Goal: Task Accomplishment & Management: Manage account settings

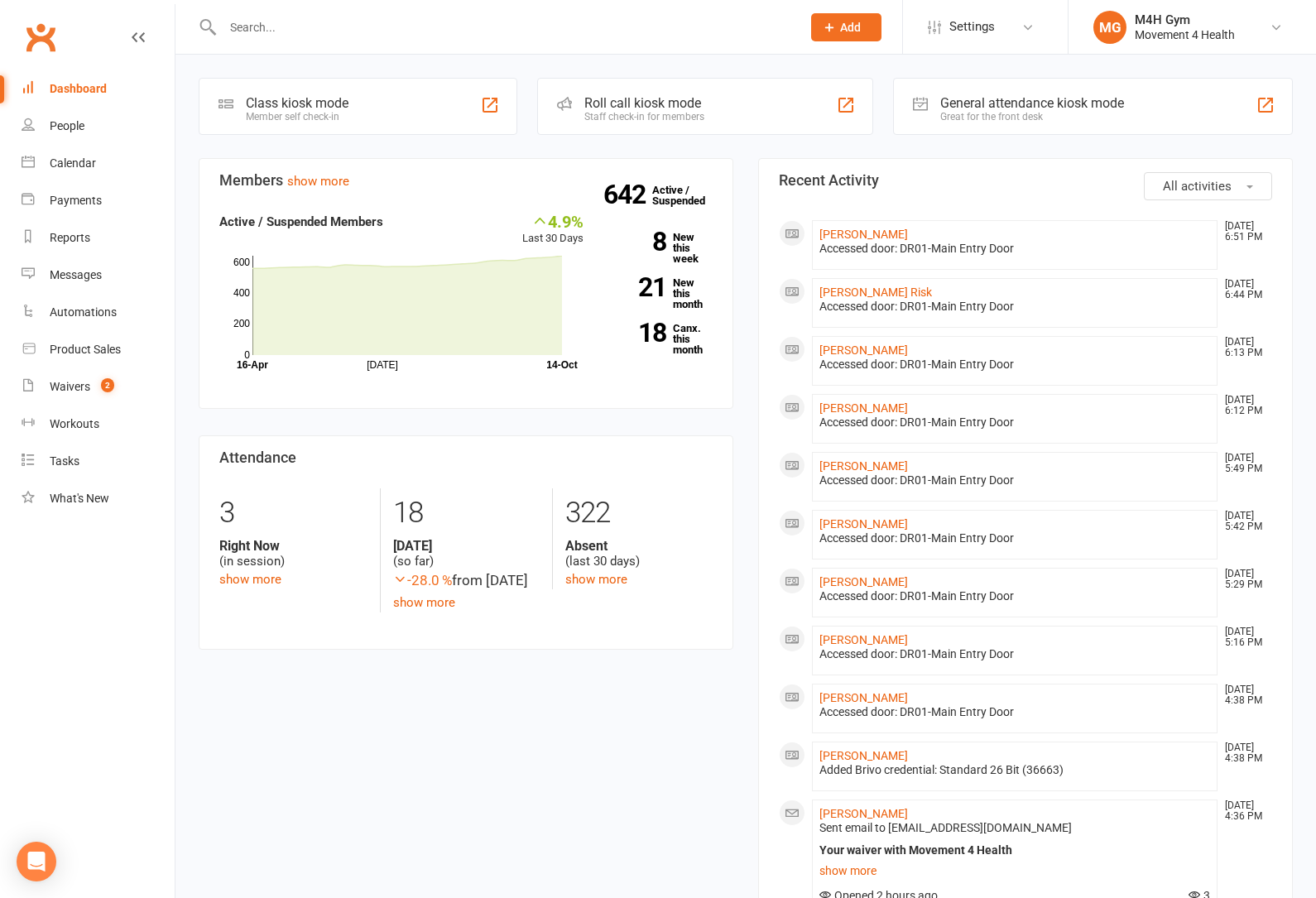
click at [340, 27] on input "text" at bounding box center [503, 27] width 571 height 23
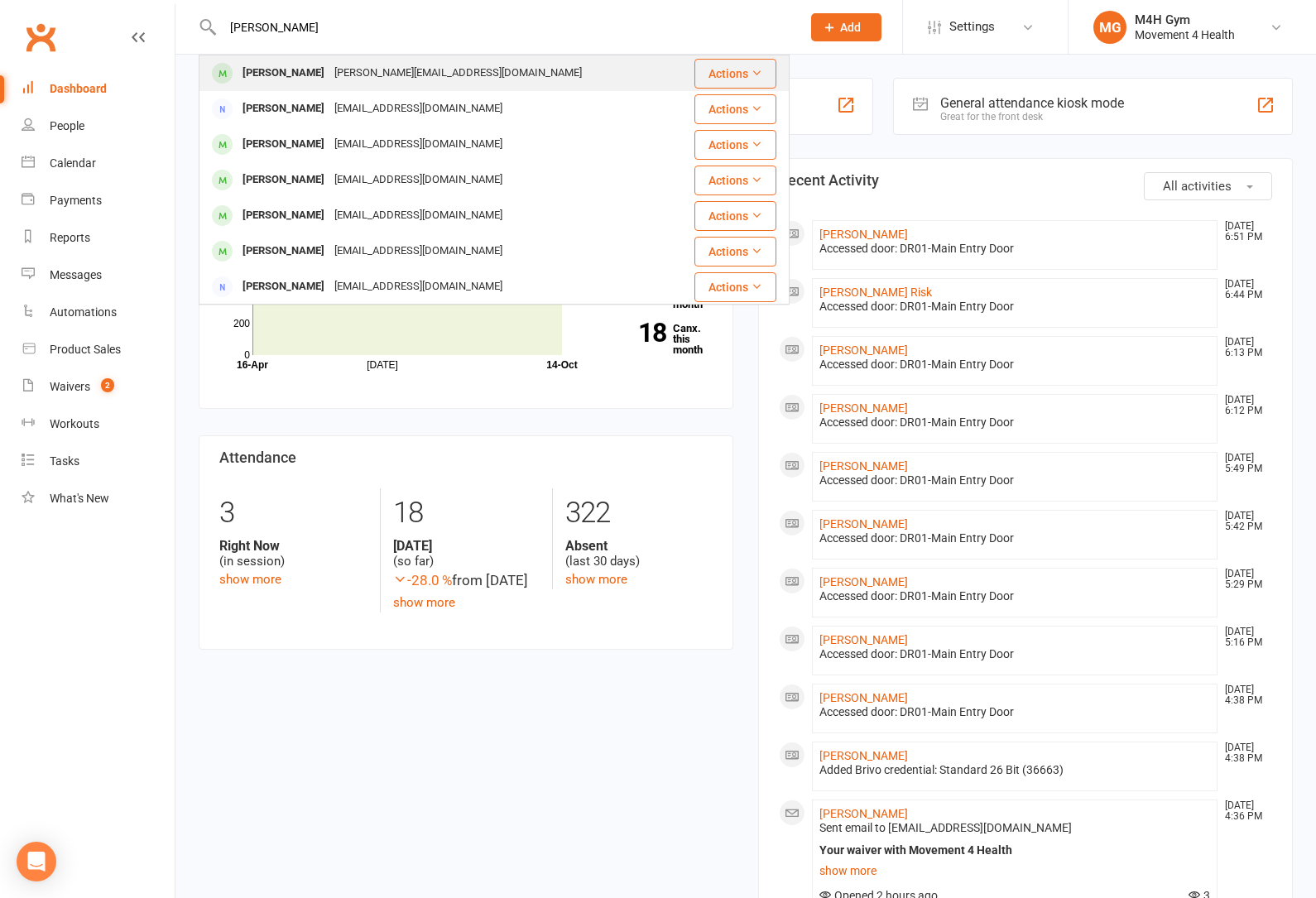
type input "[PERSON_NAME]"
click at [286, 71] on div "[PERSON_NAME]" at bounding box center [283, 73] width 92 height 24
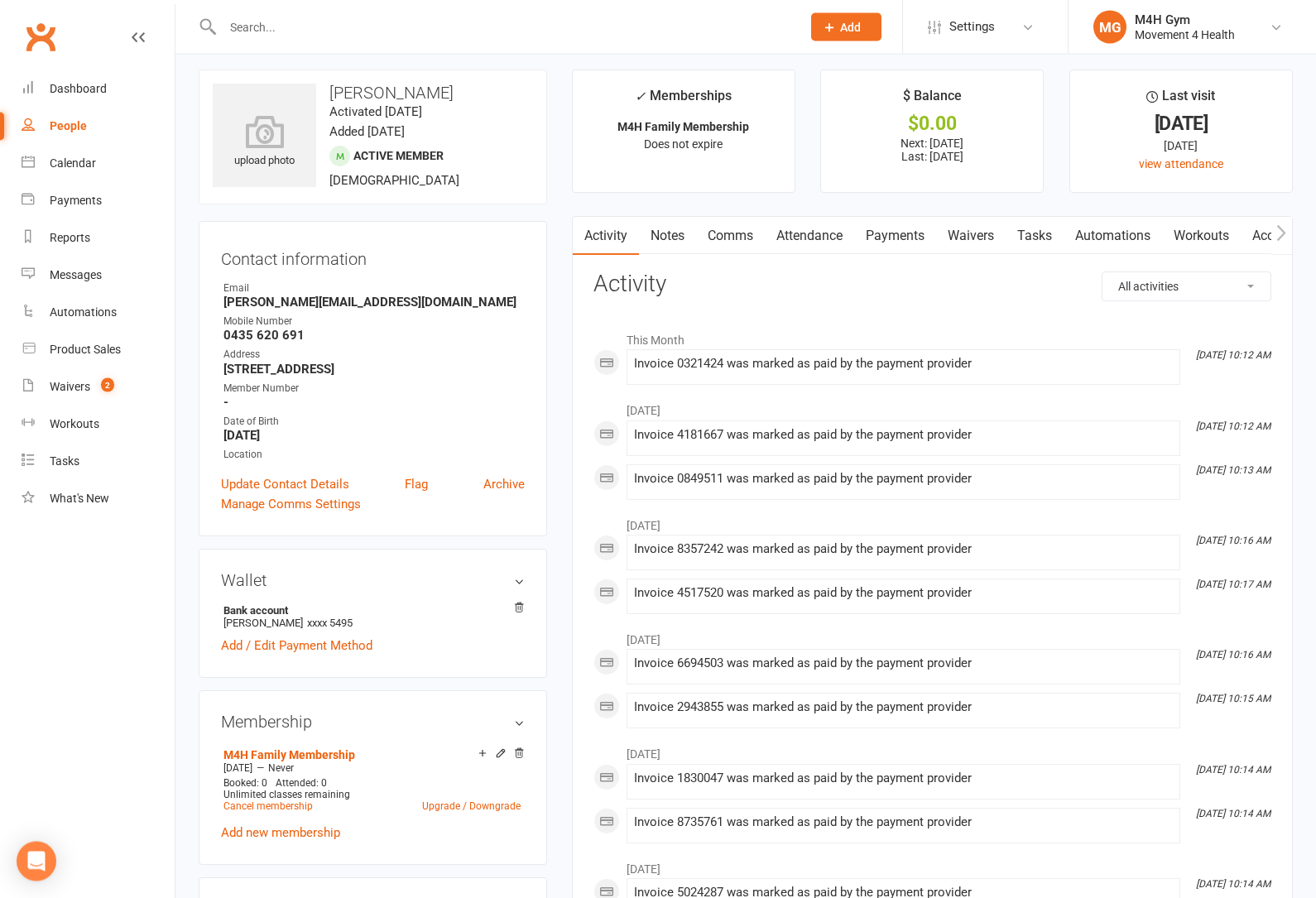
scroll to position [7, 0]
click at [800, 232] on link "Attendance" at bounding box center [809, 237] width 89 height 38
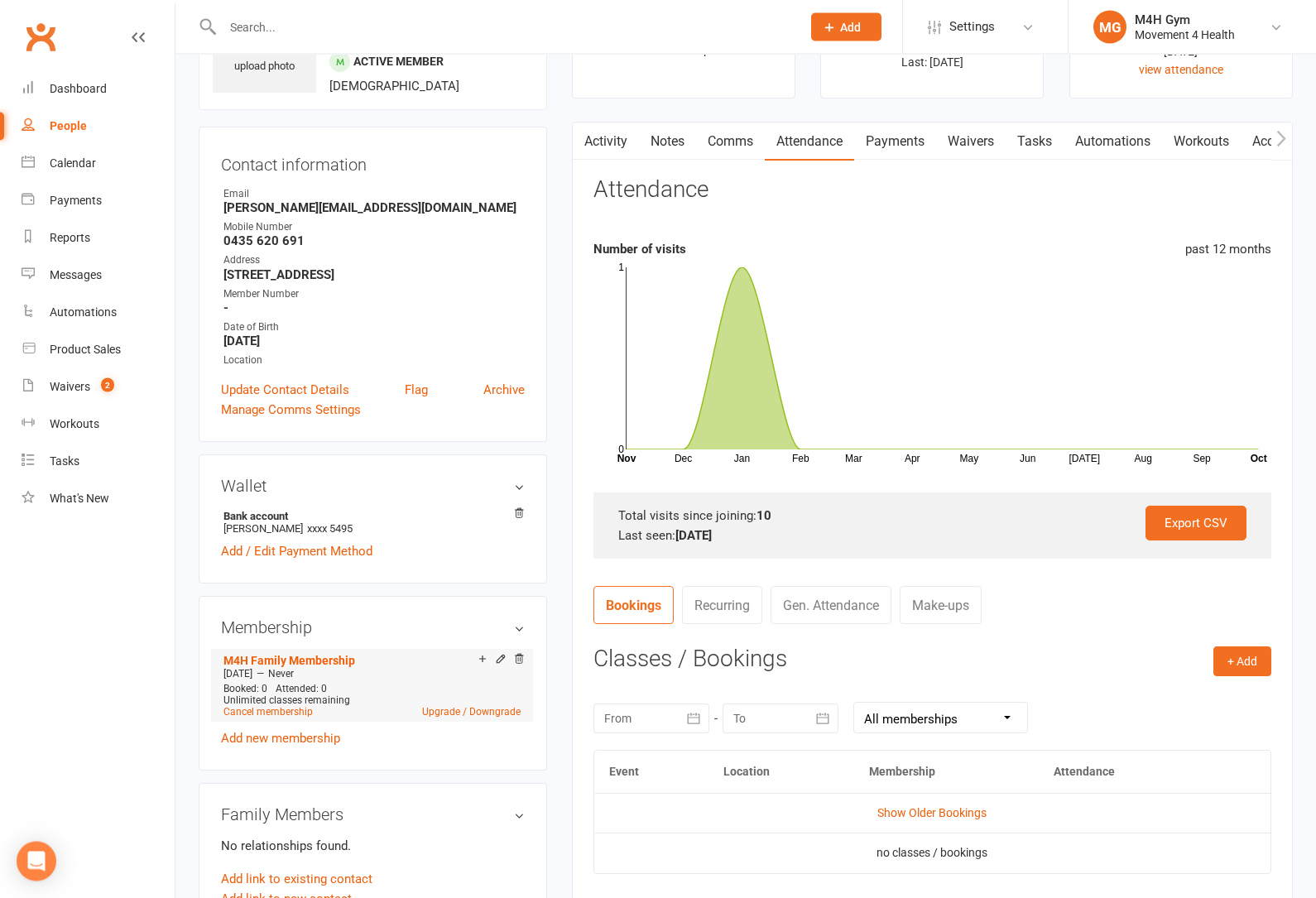
scroll to position [103, 0]
click at [518, 662] on icon at bounding box center [519, 658] width 8 height 9
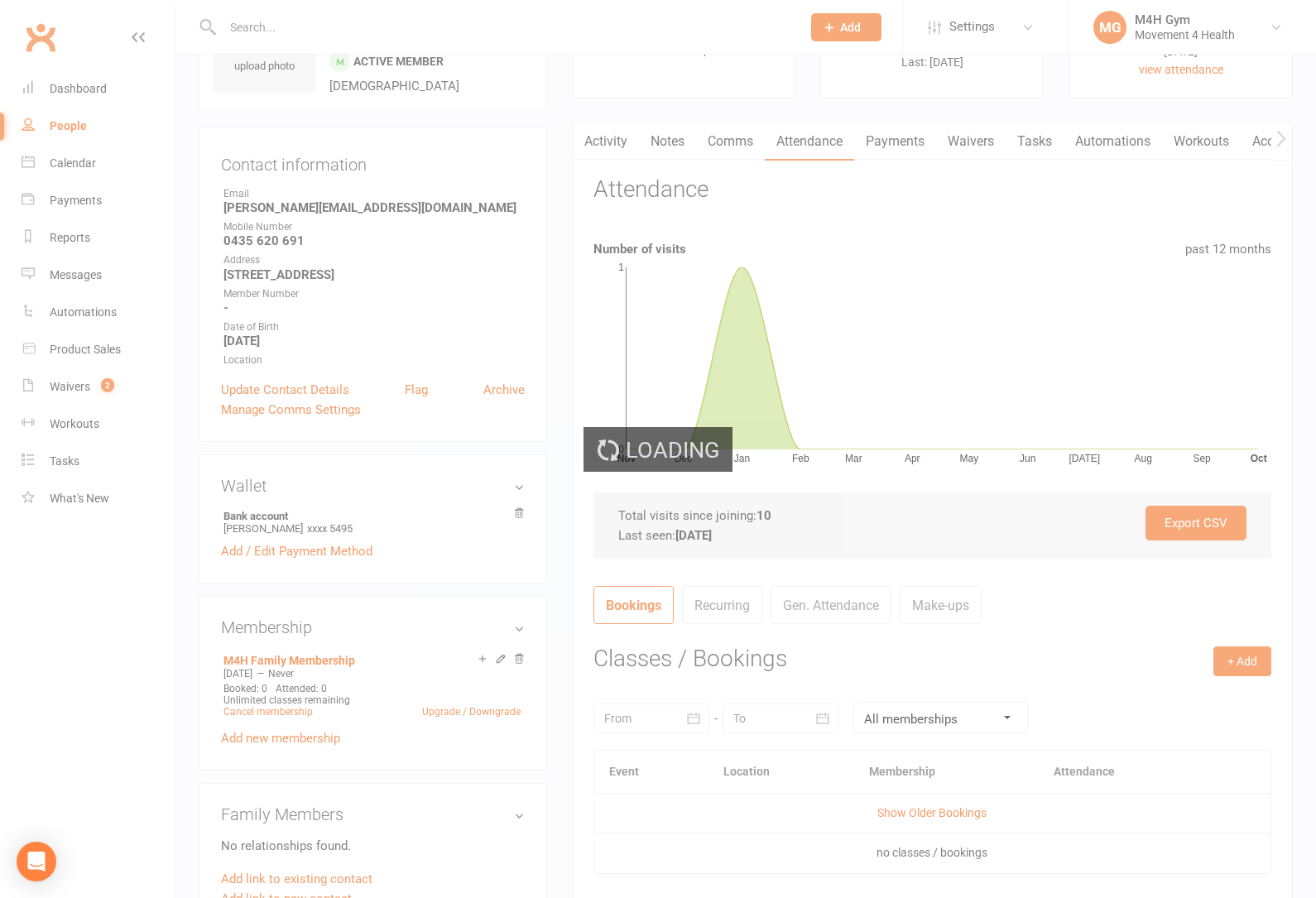
scroll to position [155, 0]
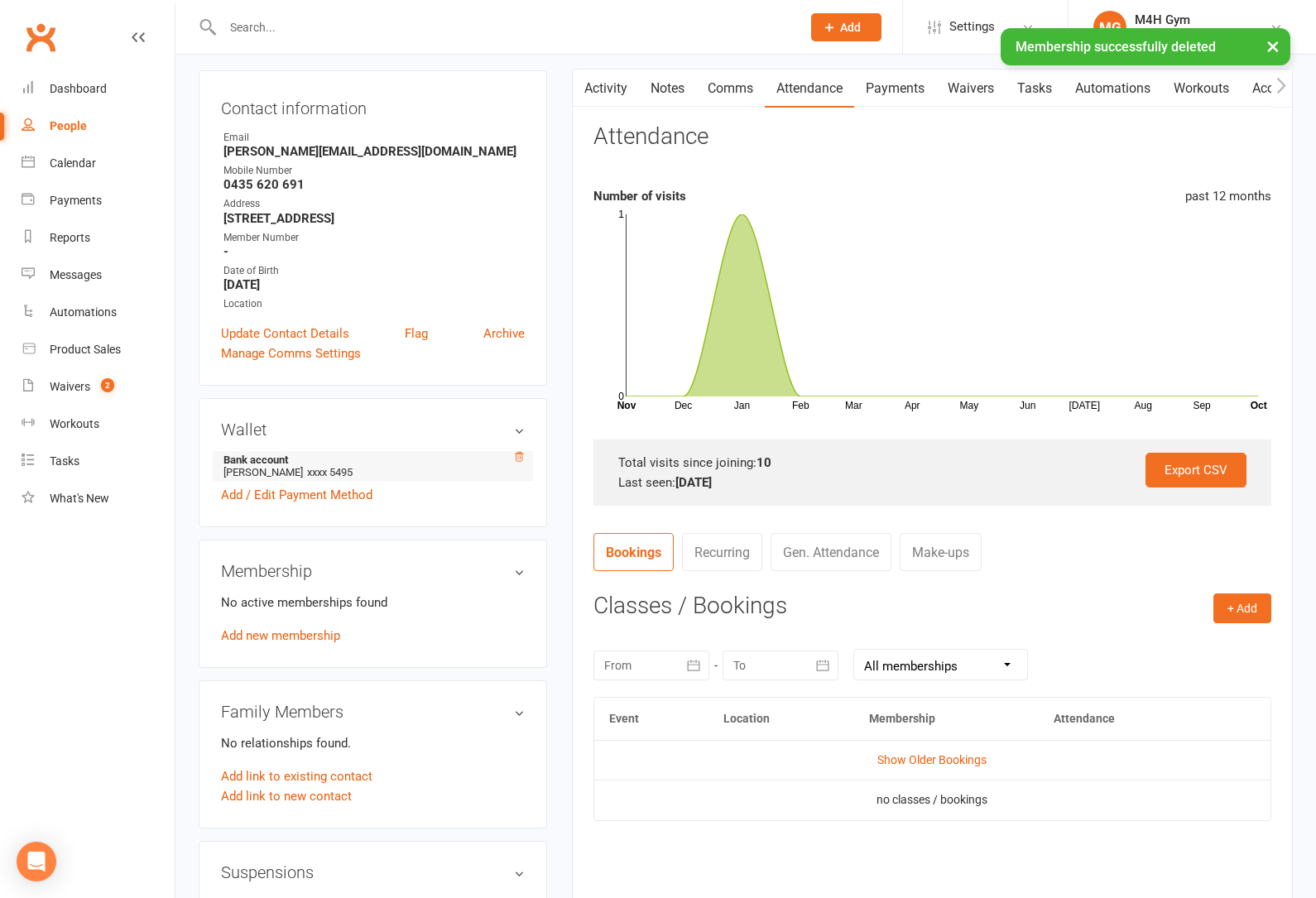
click at [515, 459] on icon at bounding box center [519, 456] width 8 height 9
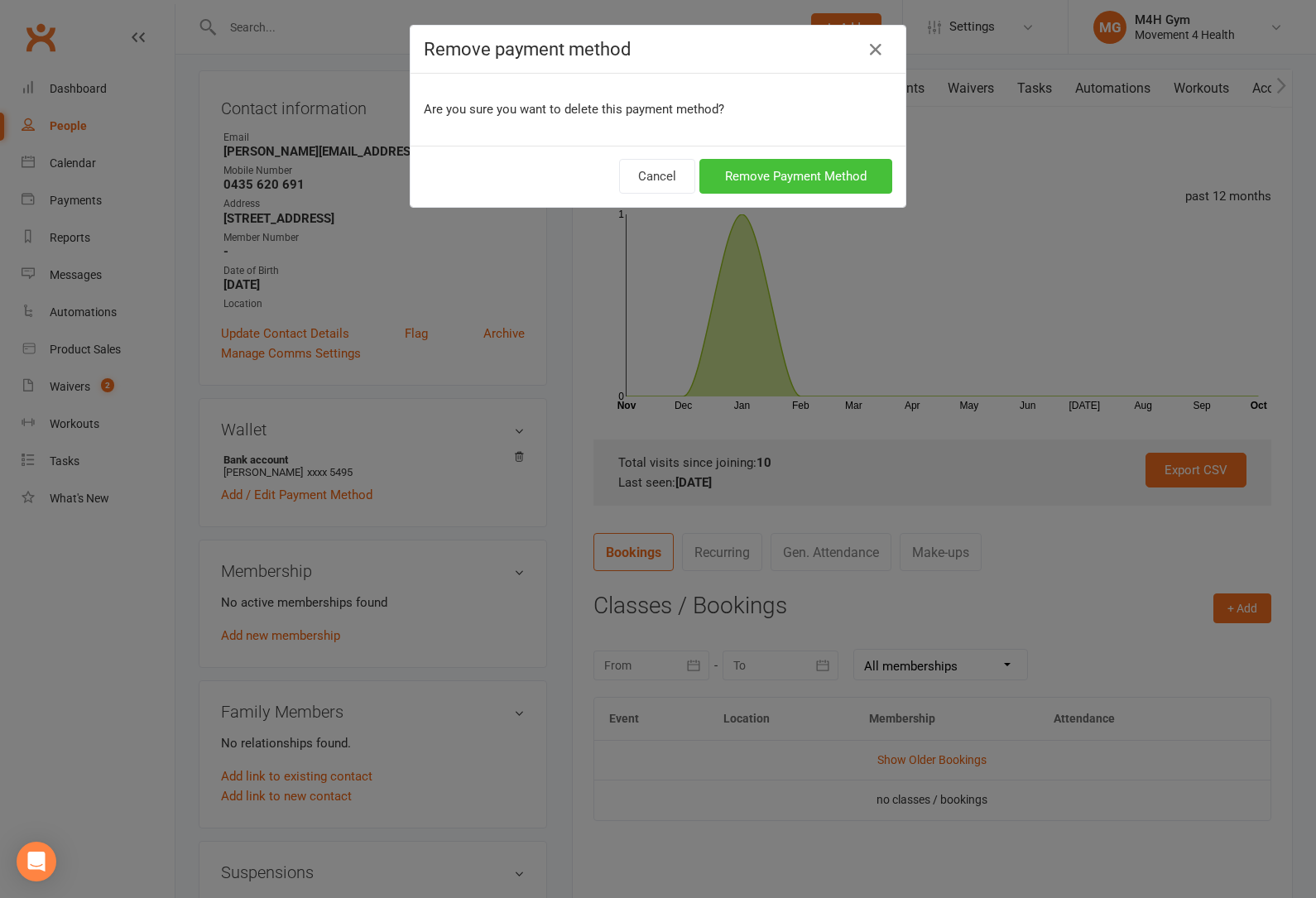
click at [763, 179] on button "Remove Payment Method" at bounding box center [795, 176] width 193 height 35
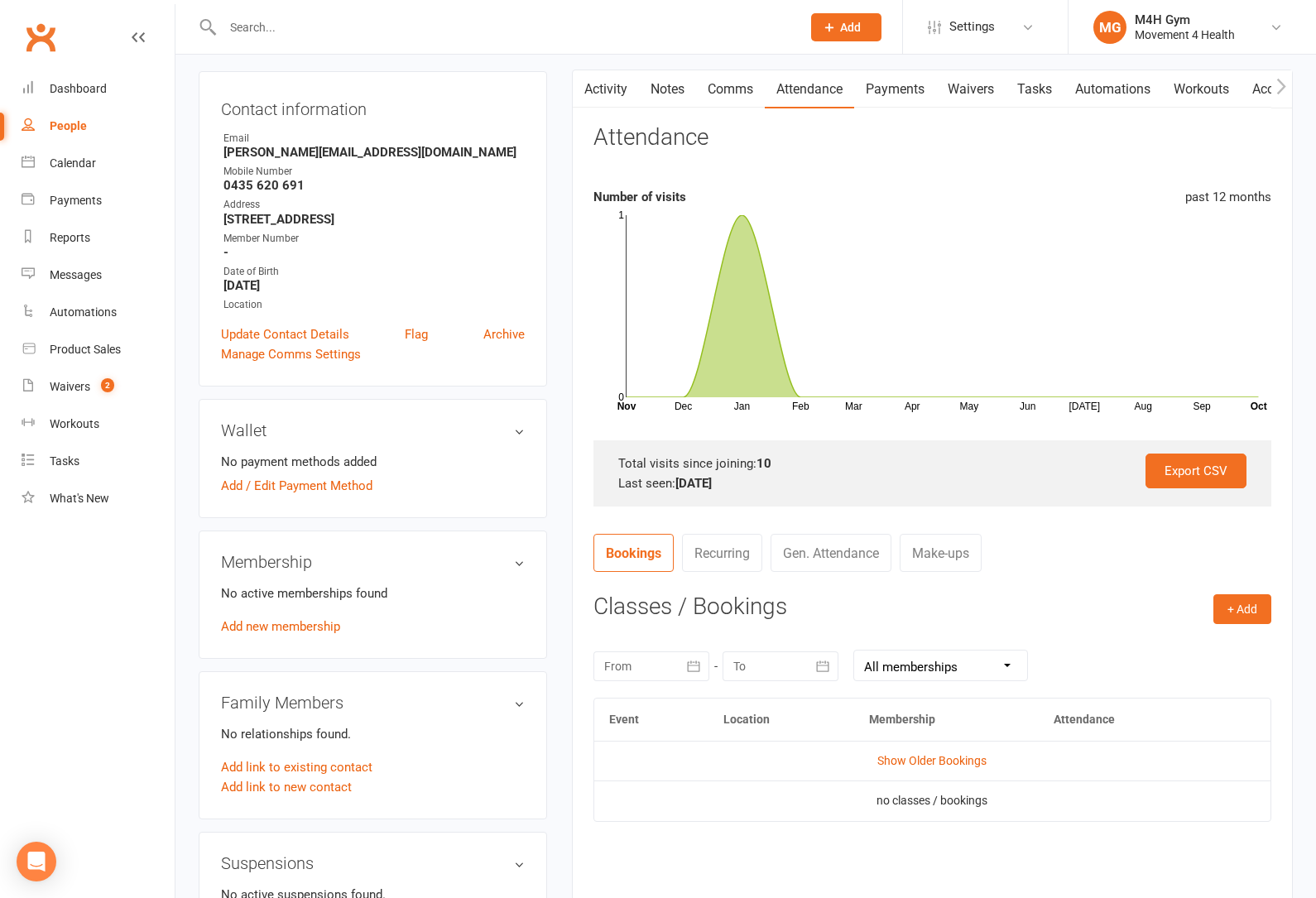
scroll to position [0, 0]
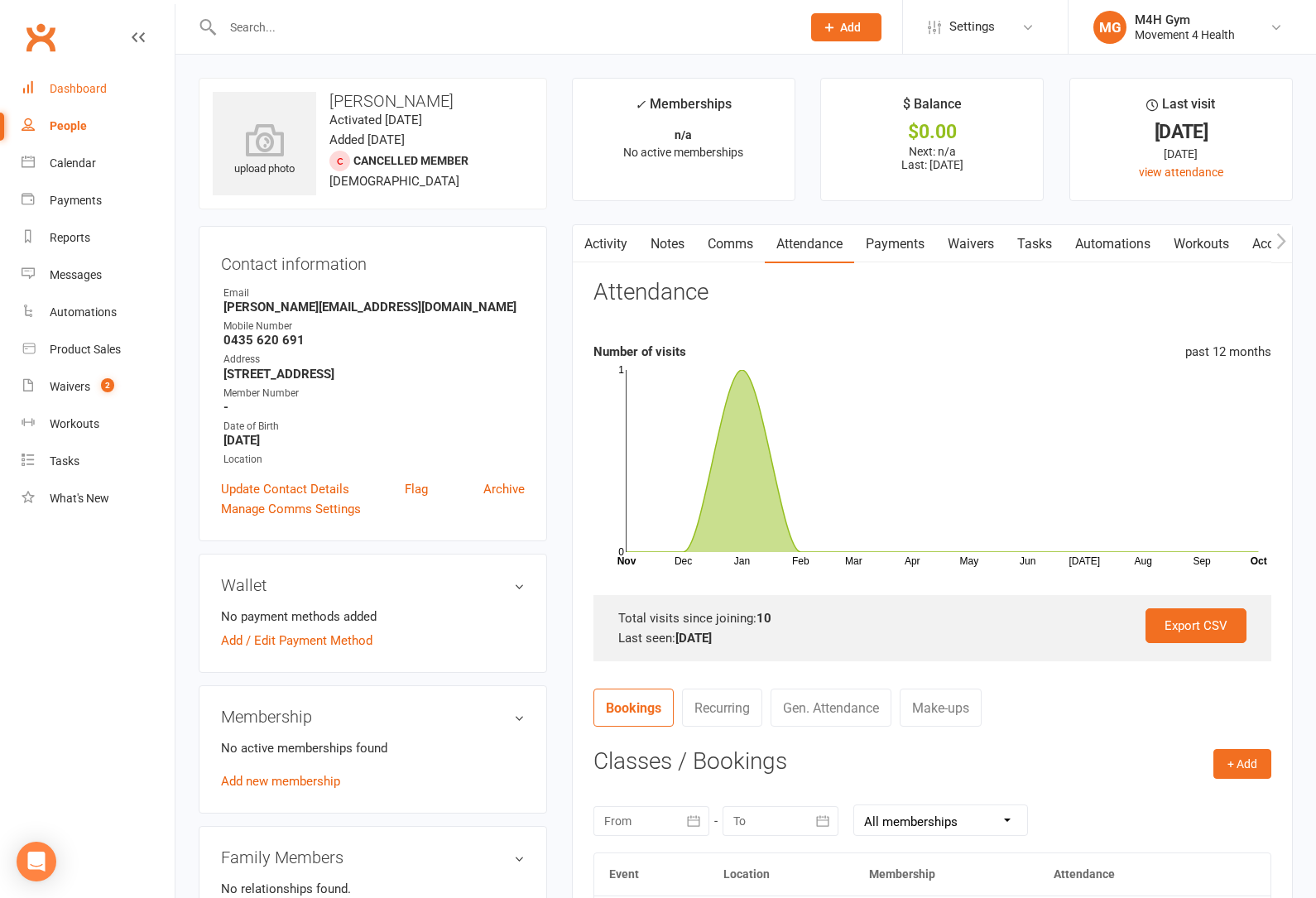
click at [75, 89] on div "Dashboard" at bounding box center [78, 88] width 57 height 13
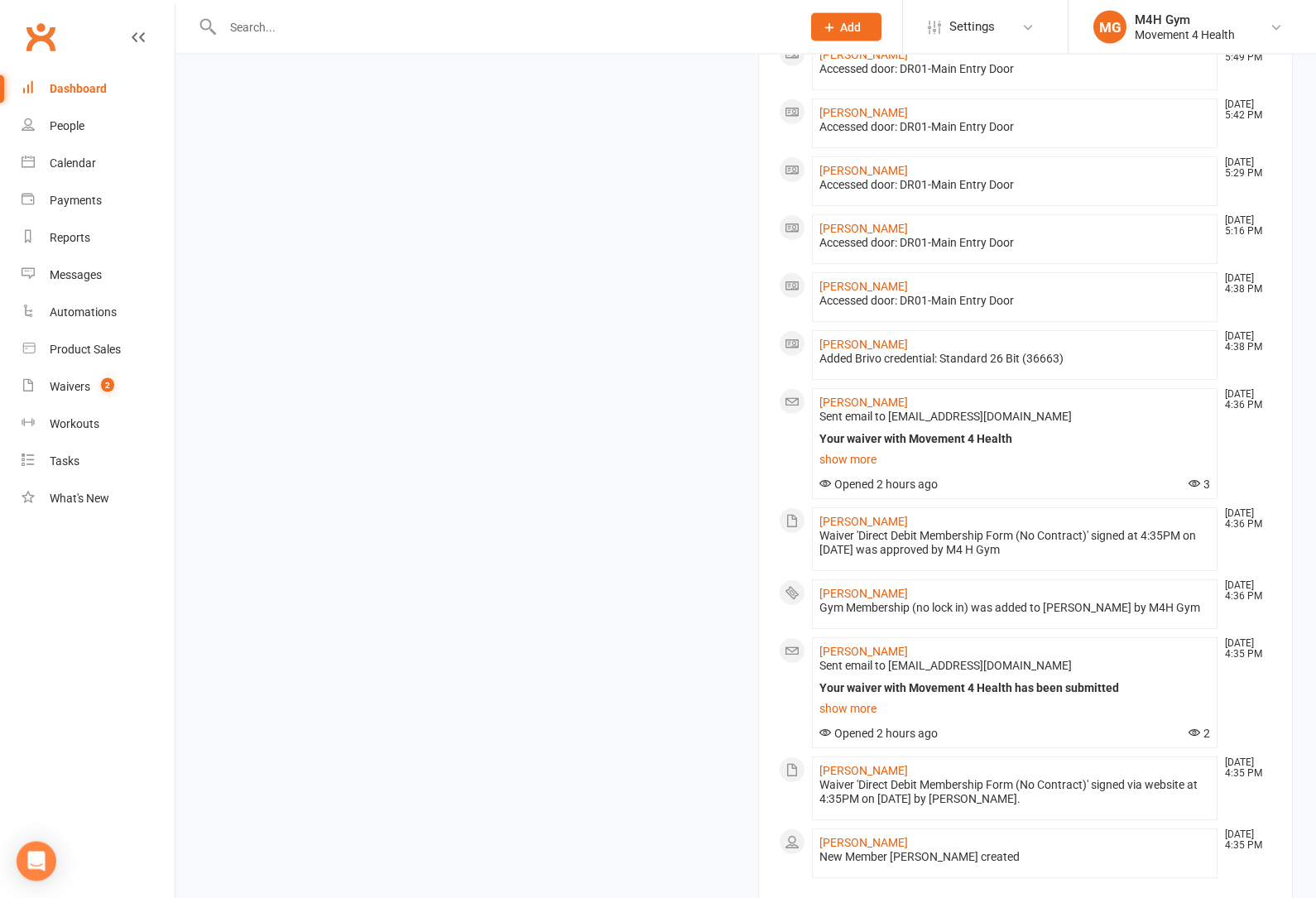
scroll to position [730, 0]
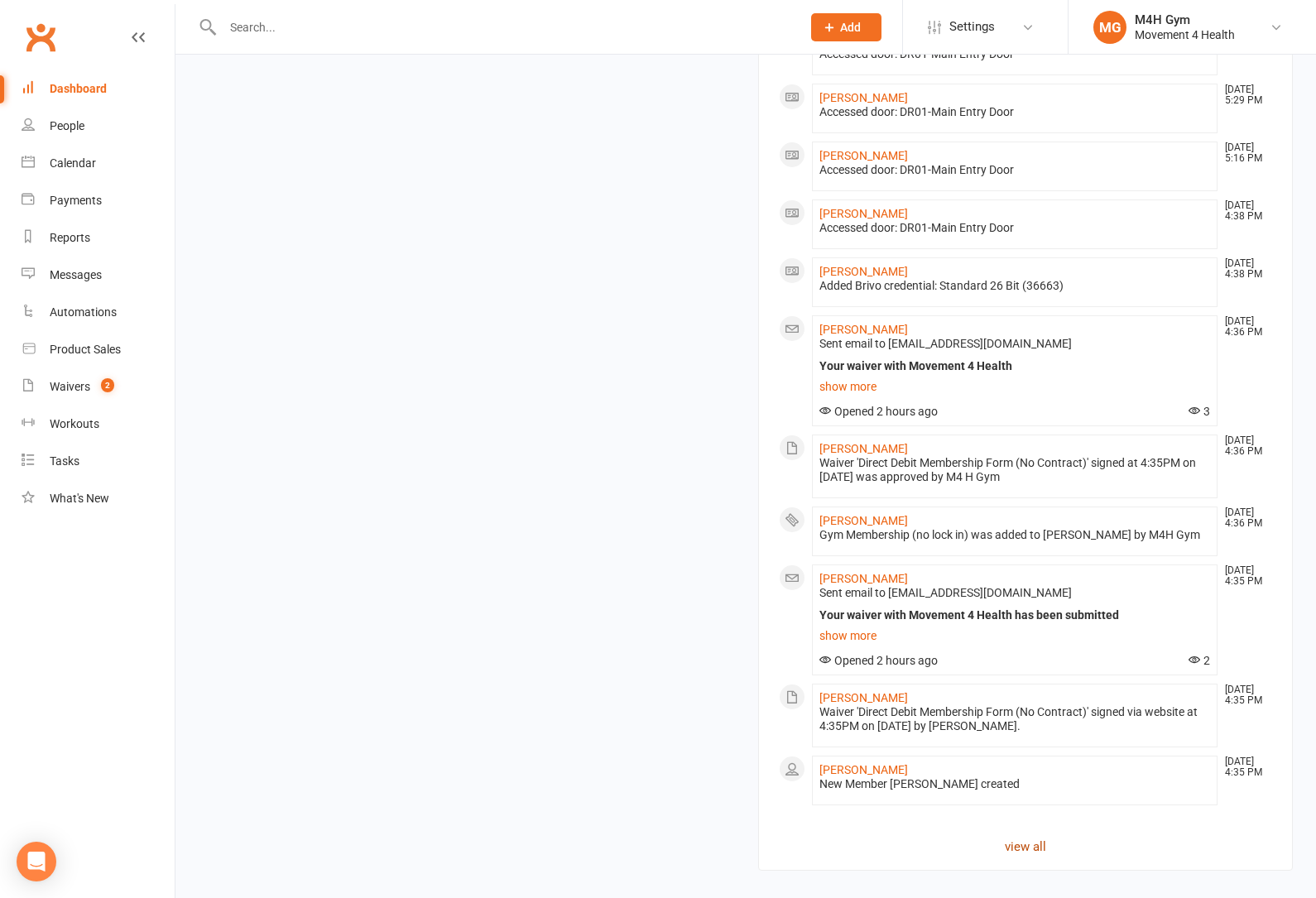
click at [1036, 847] on link "view all" at bounding box center [1024, 847] width 493 height 20
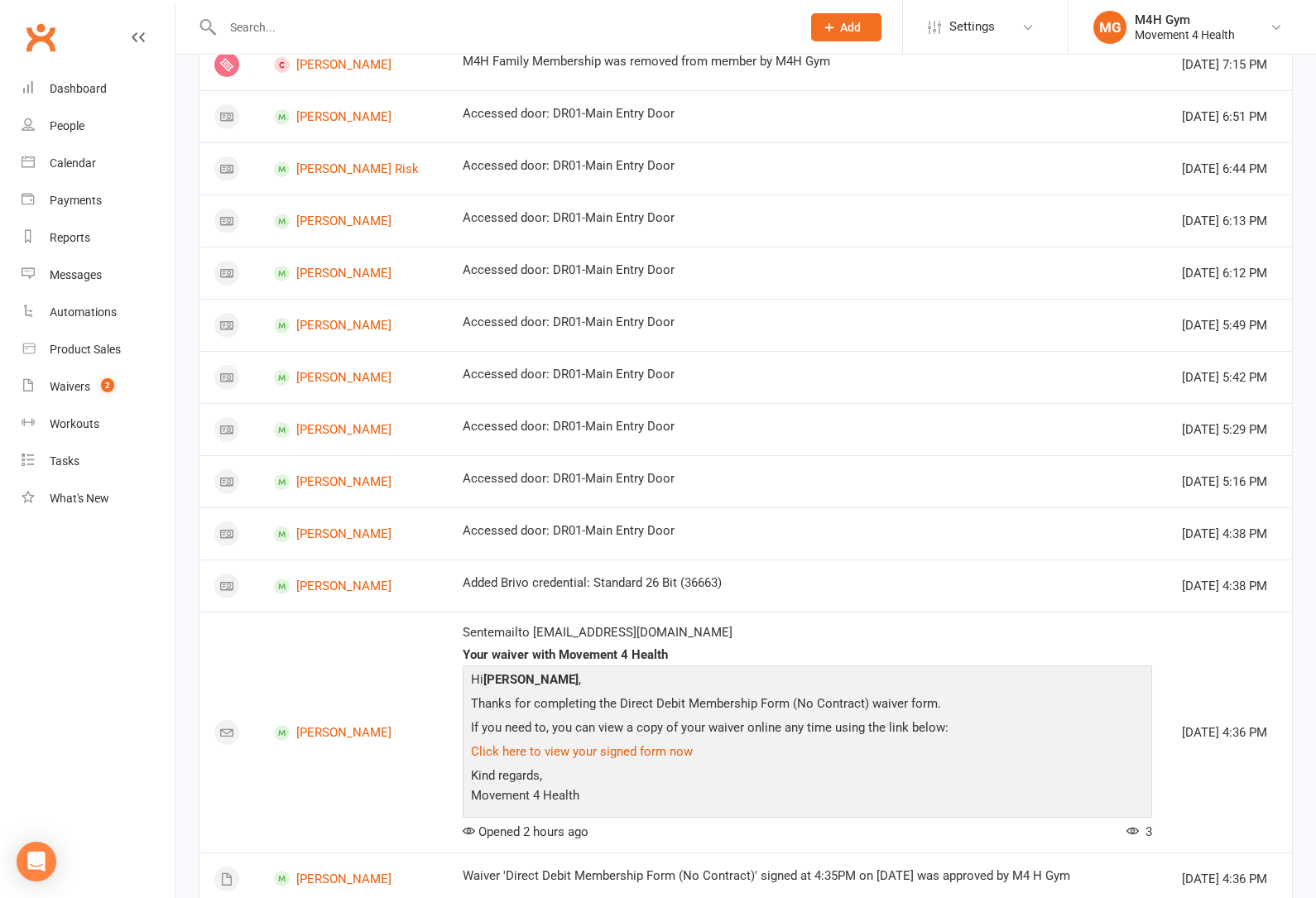
scroll to position [1018, 0]
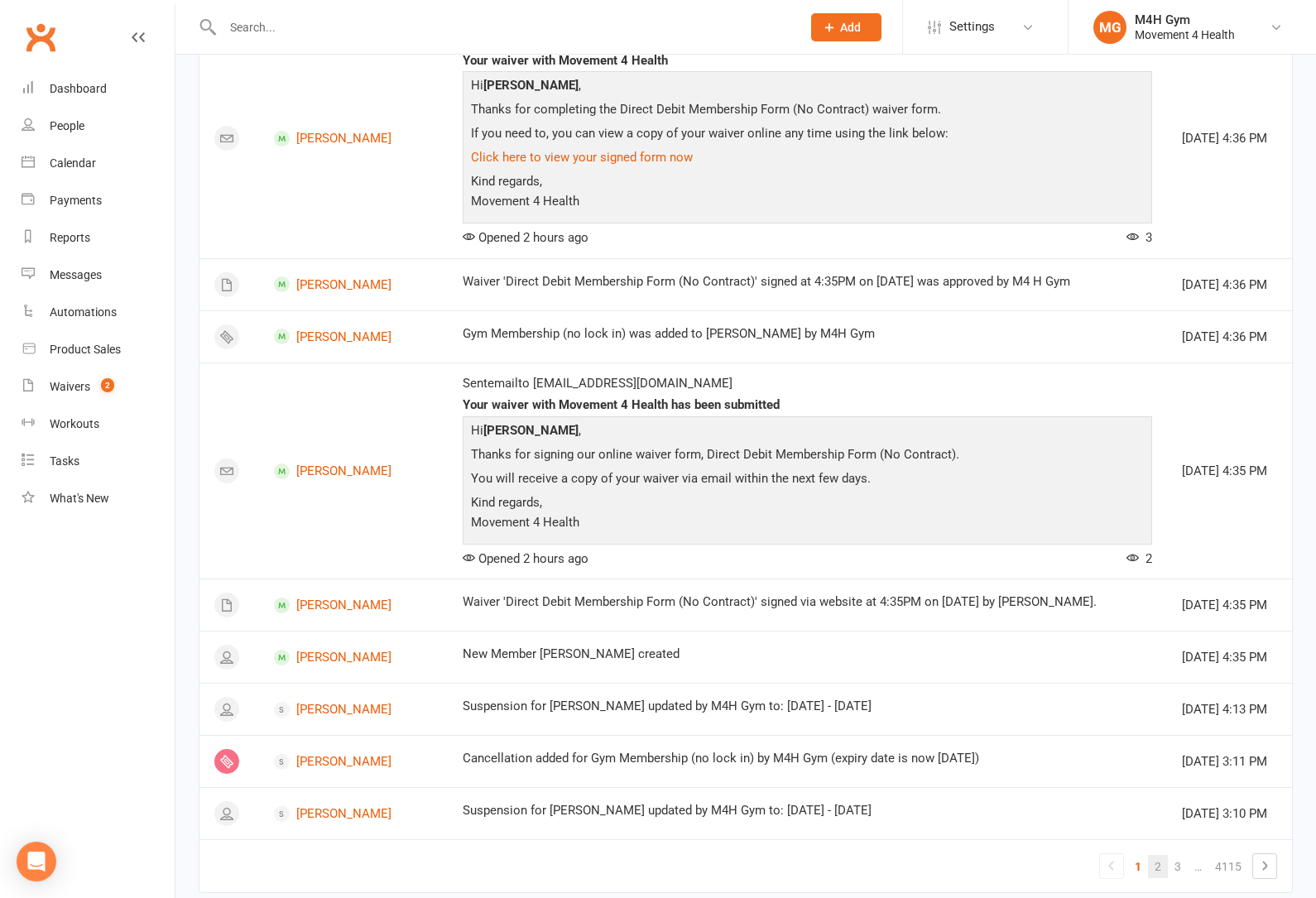
click at [1160, 864] on link "2" at bounding box center [1158, 865] width 20 height 23
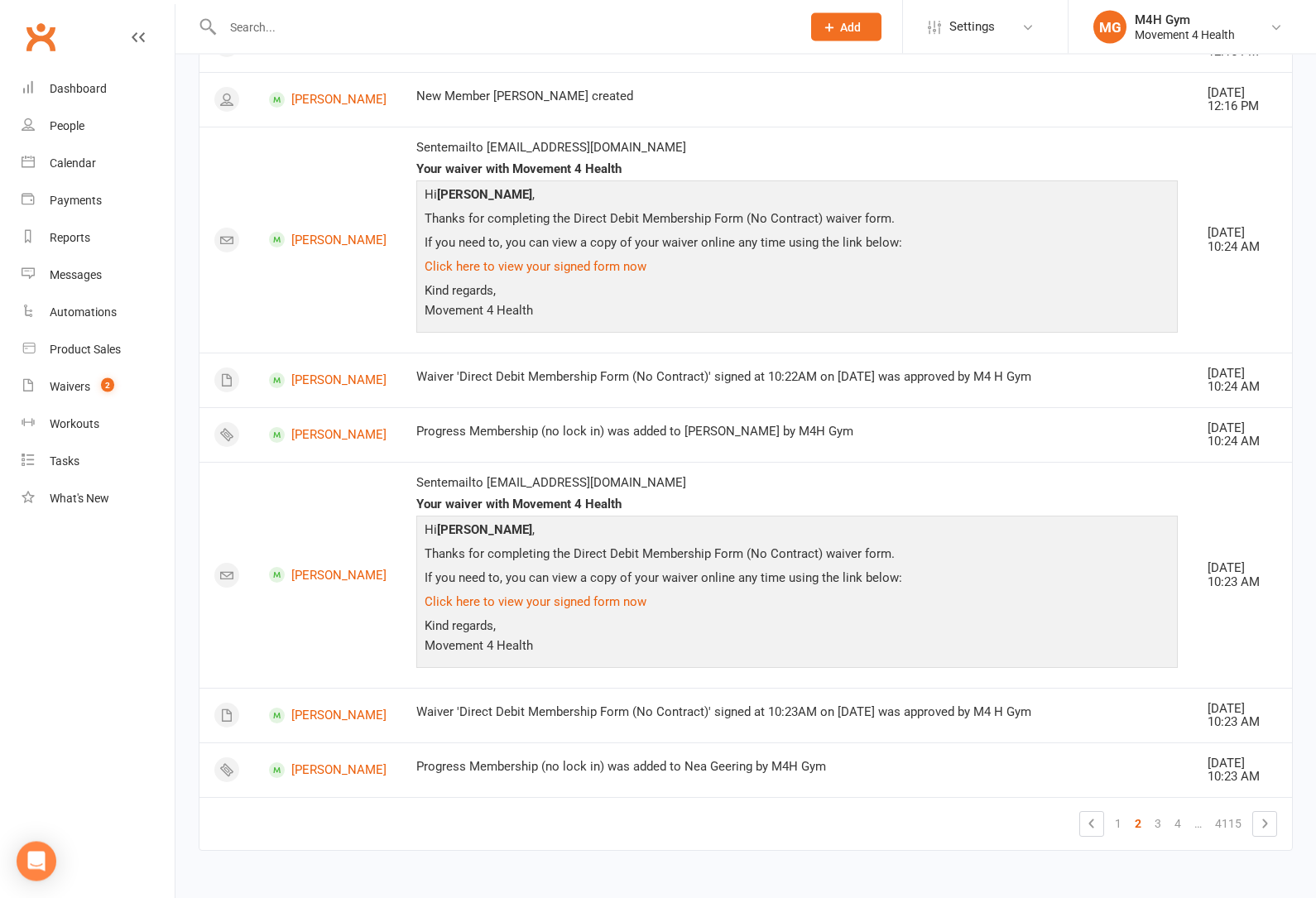
scroll to position [2089, 0]
click at [1159, 835] on link "3" at bounding box center [1158, 823] width 20 height 23
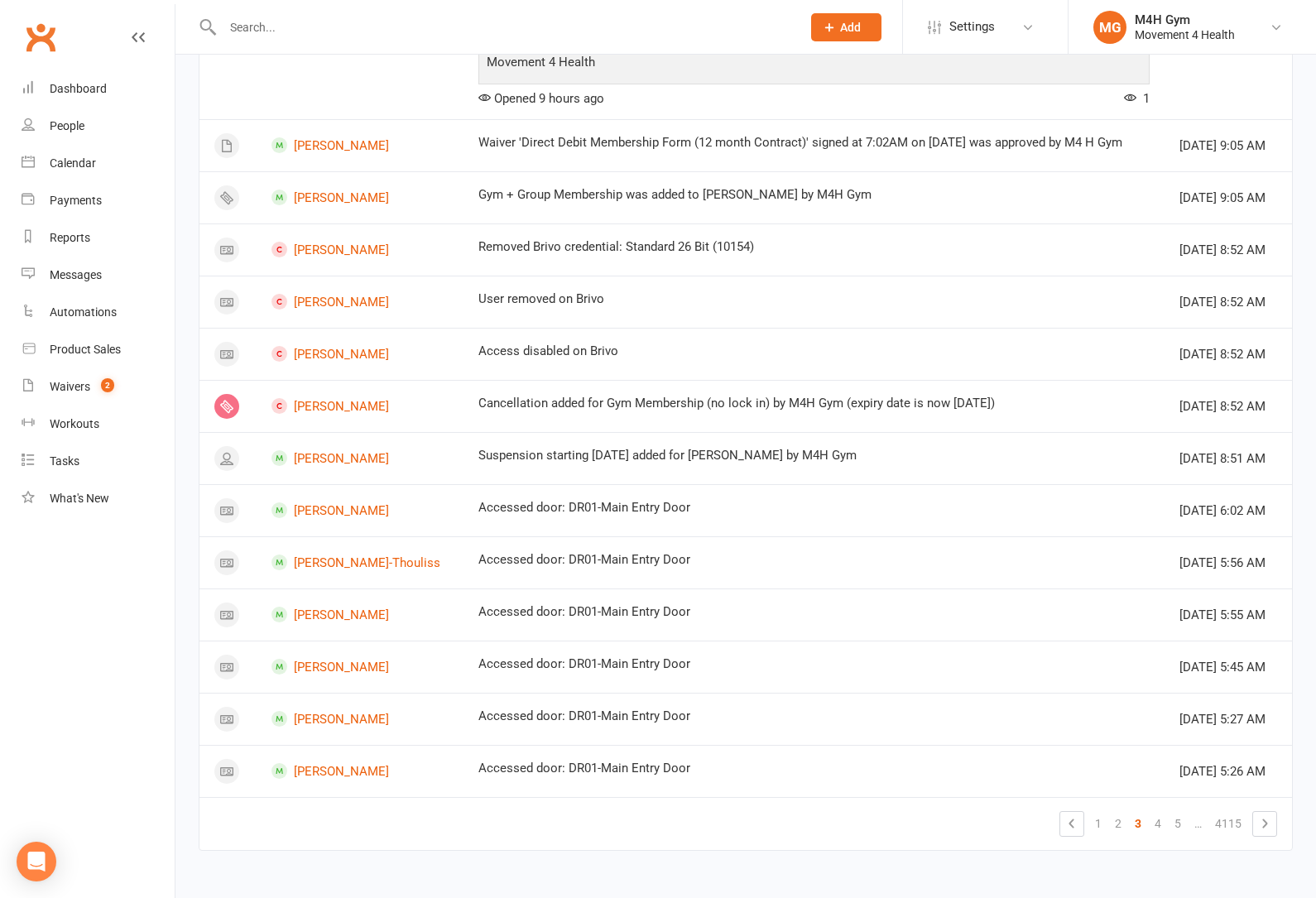
scroll to position [1153, 0]
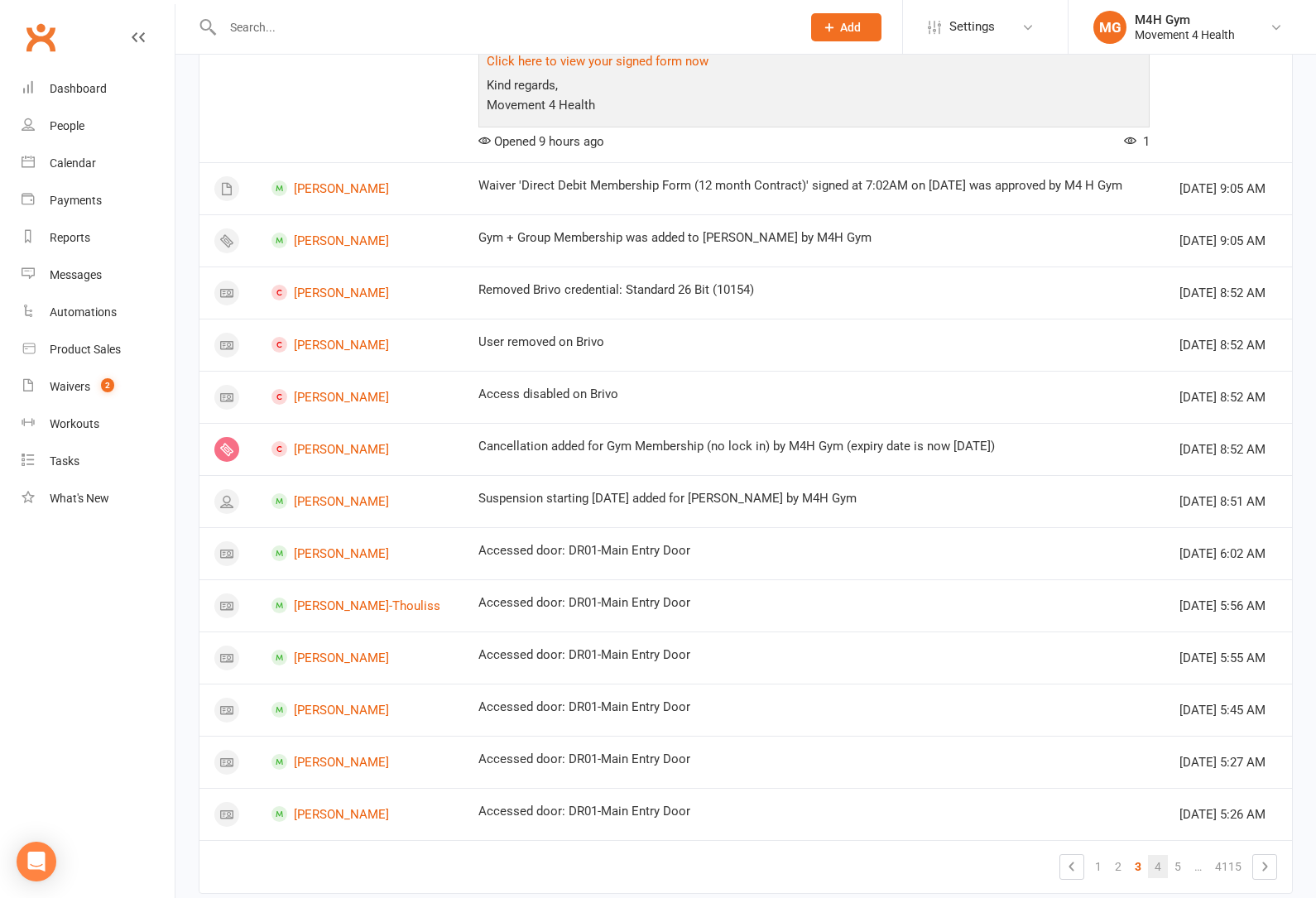
click at [1160, 861] on link "4" at bounding box center [1158, 865] width 20 height 23
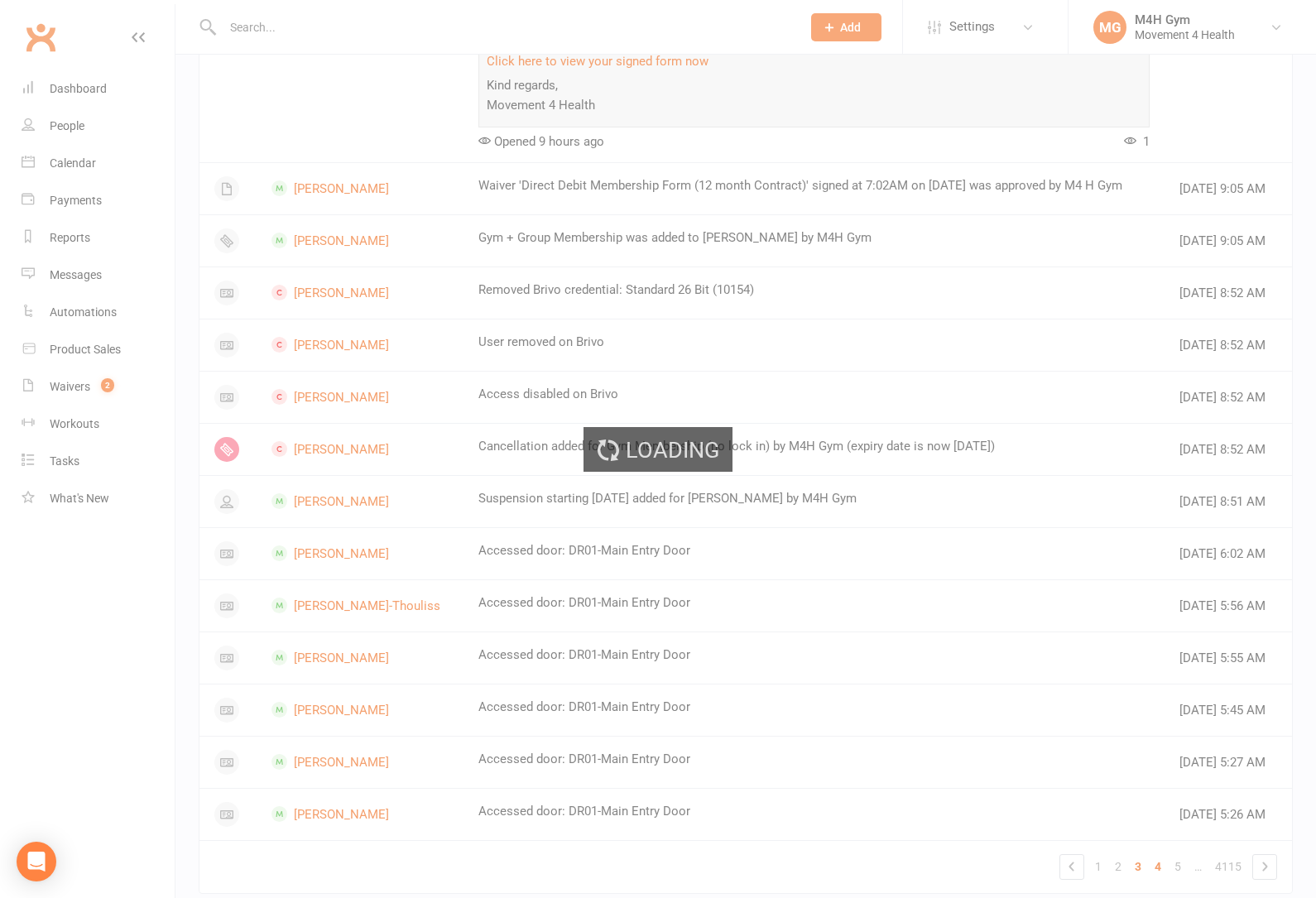
scroll to position [668, 0]
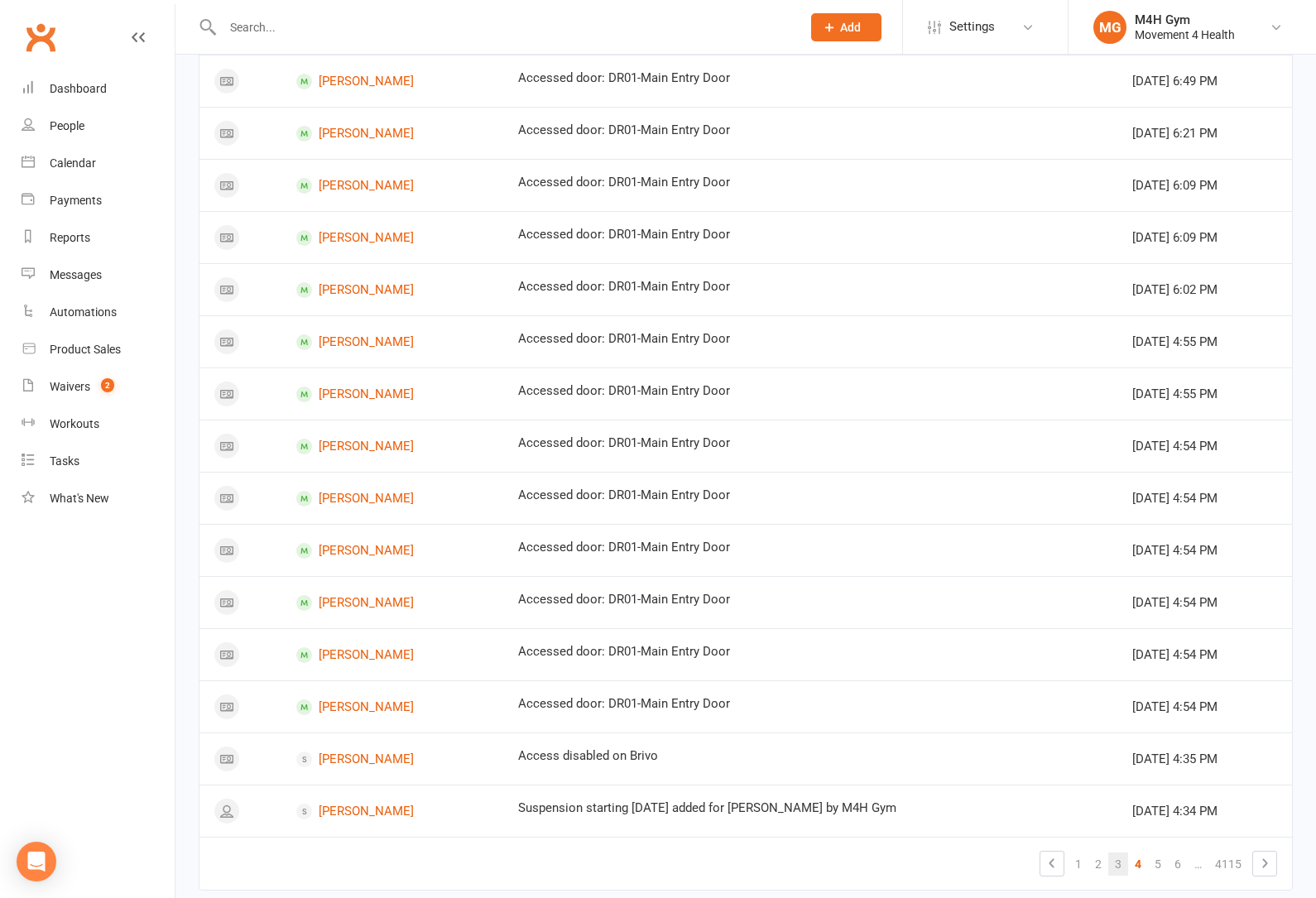
click at [1117, 863] on link "3" at bounding box center [1118, 863] width 20 height 23
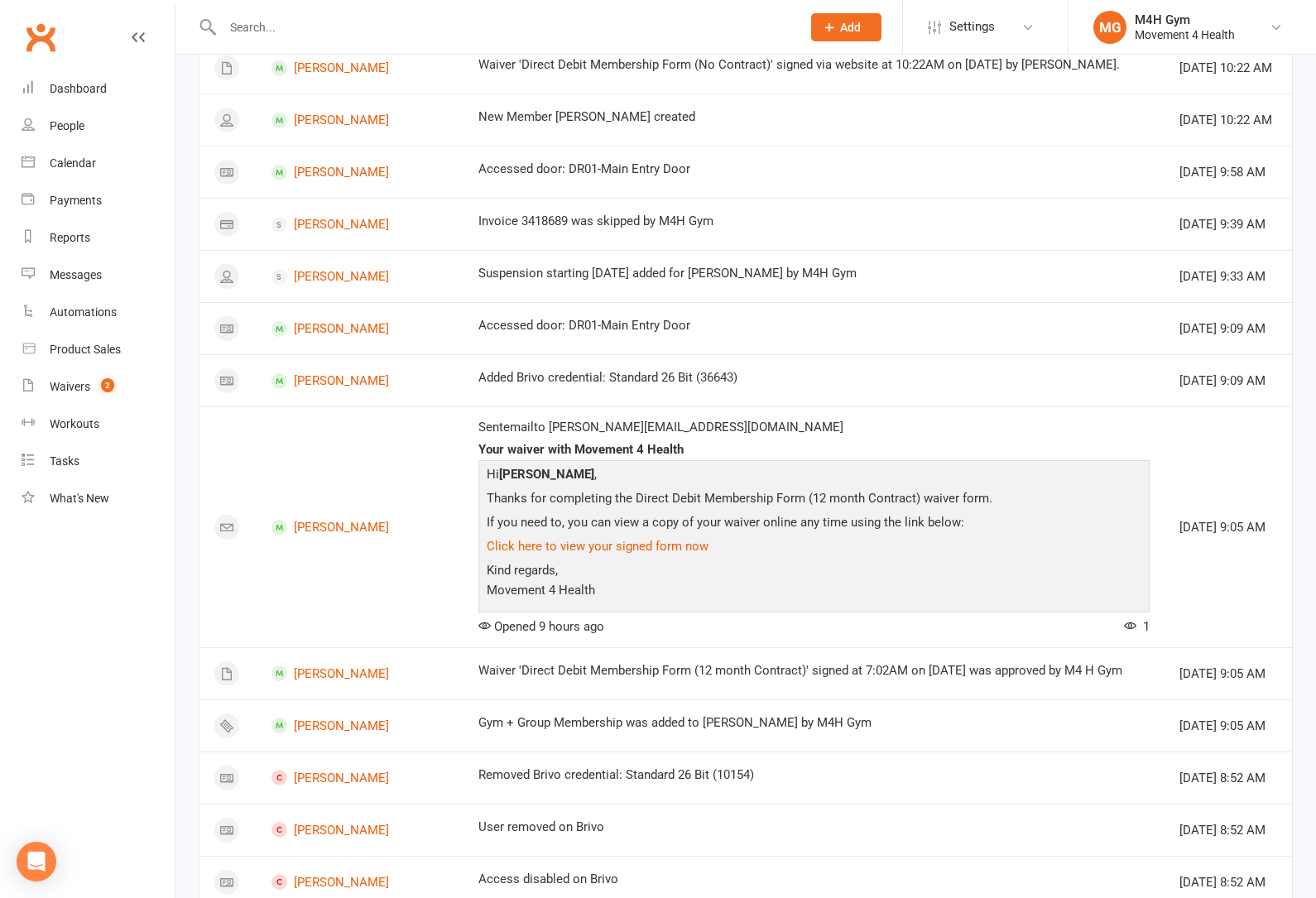
scroll to position [1153, 0]
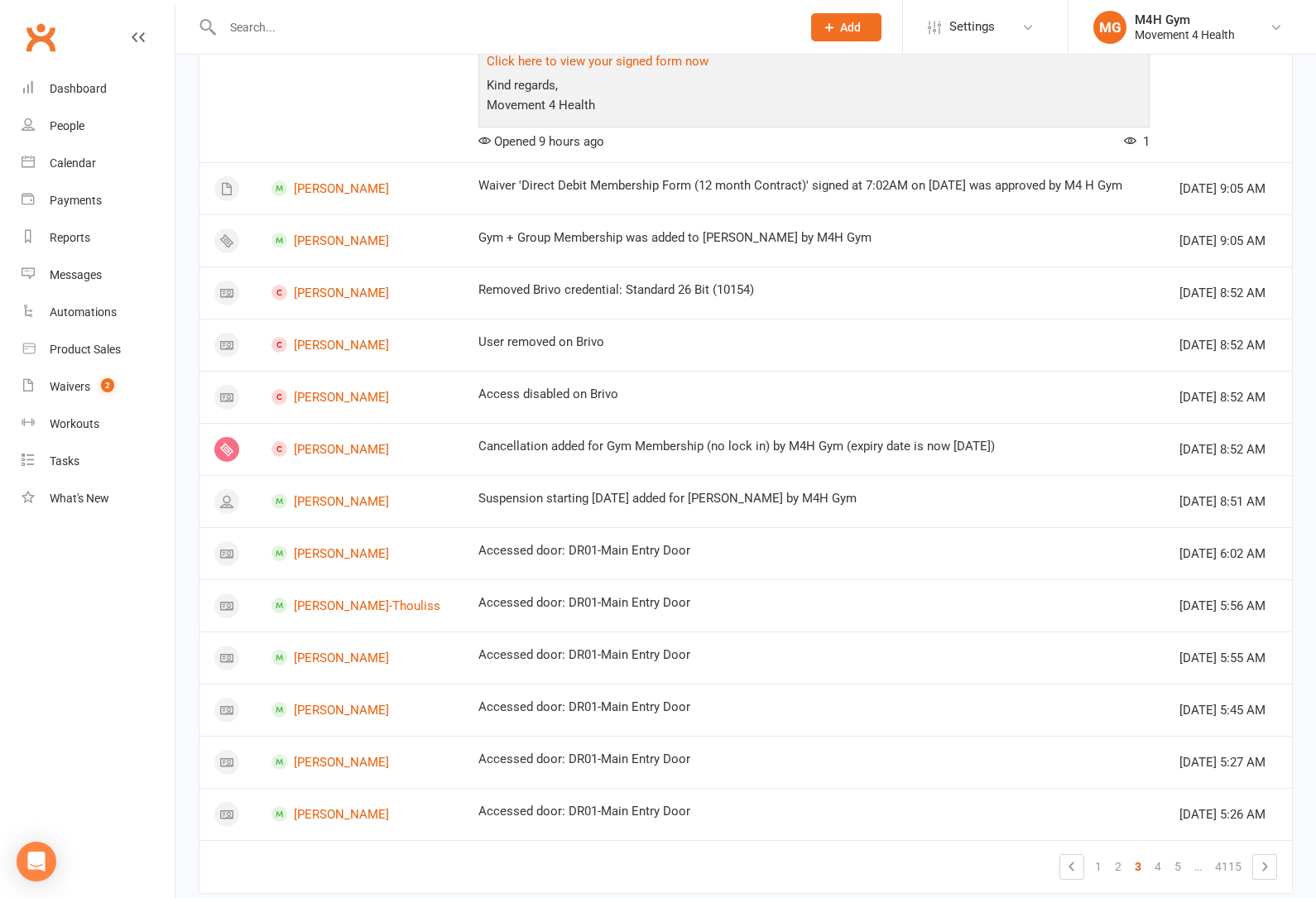
click at [1159, 865] on link "4" at bounding box center [1158, 865] width 20 height 23
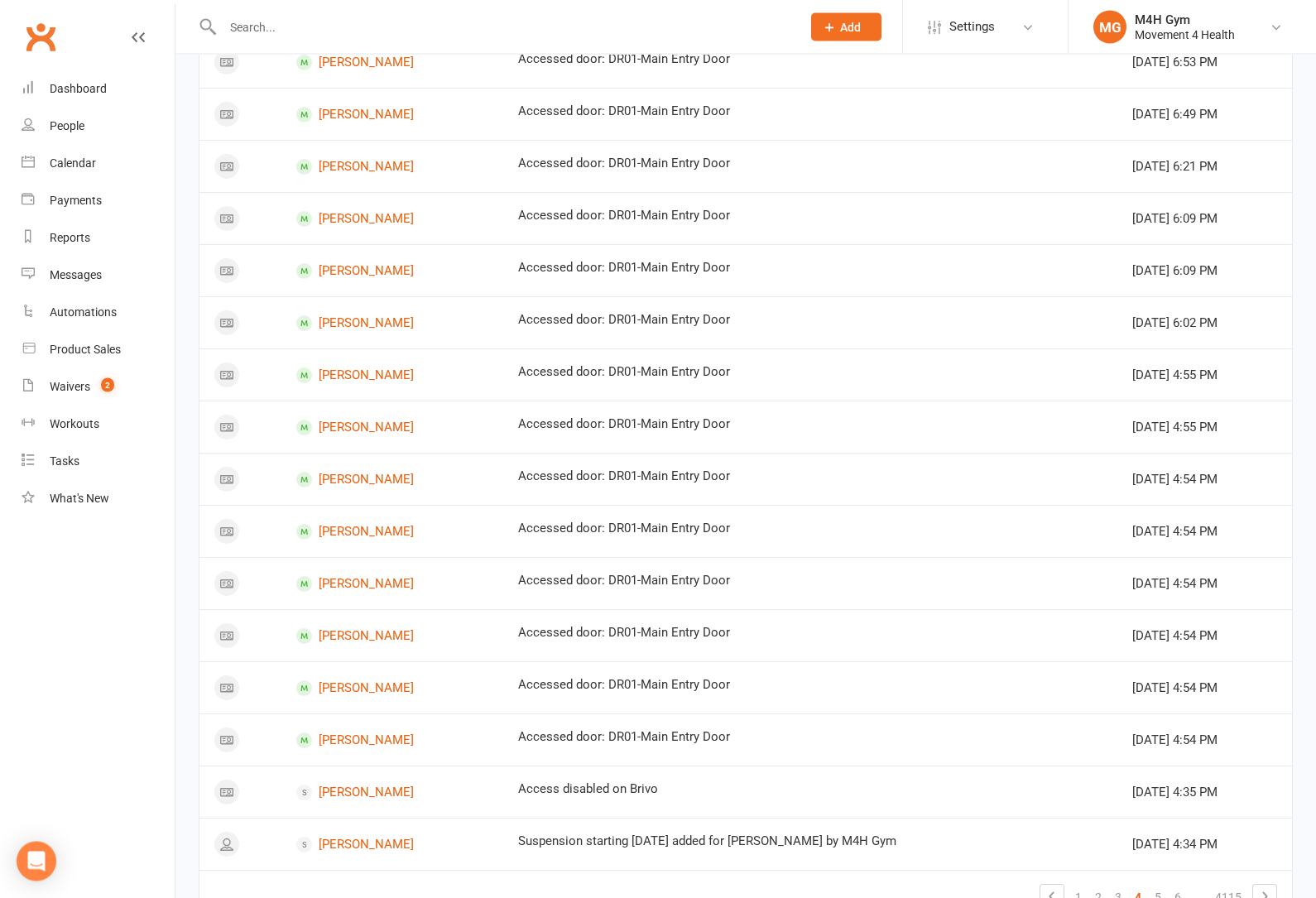
scroll to position [668, 0]
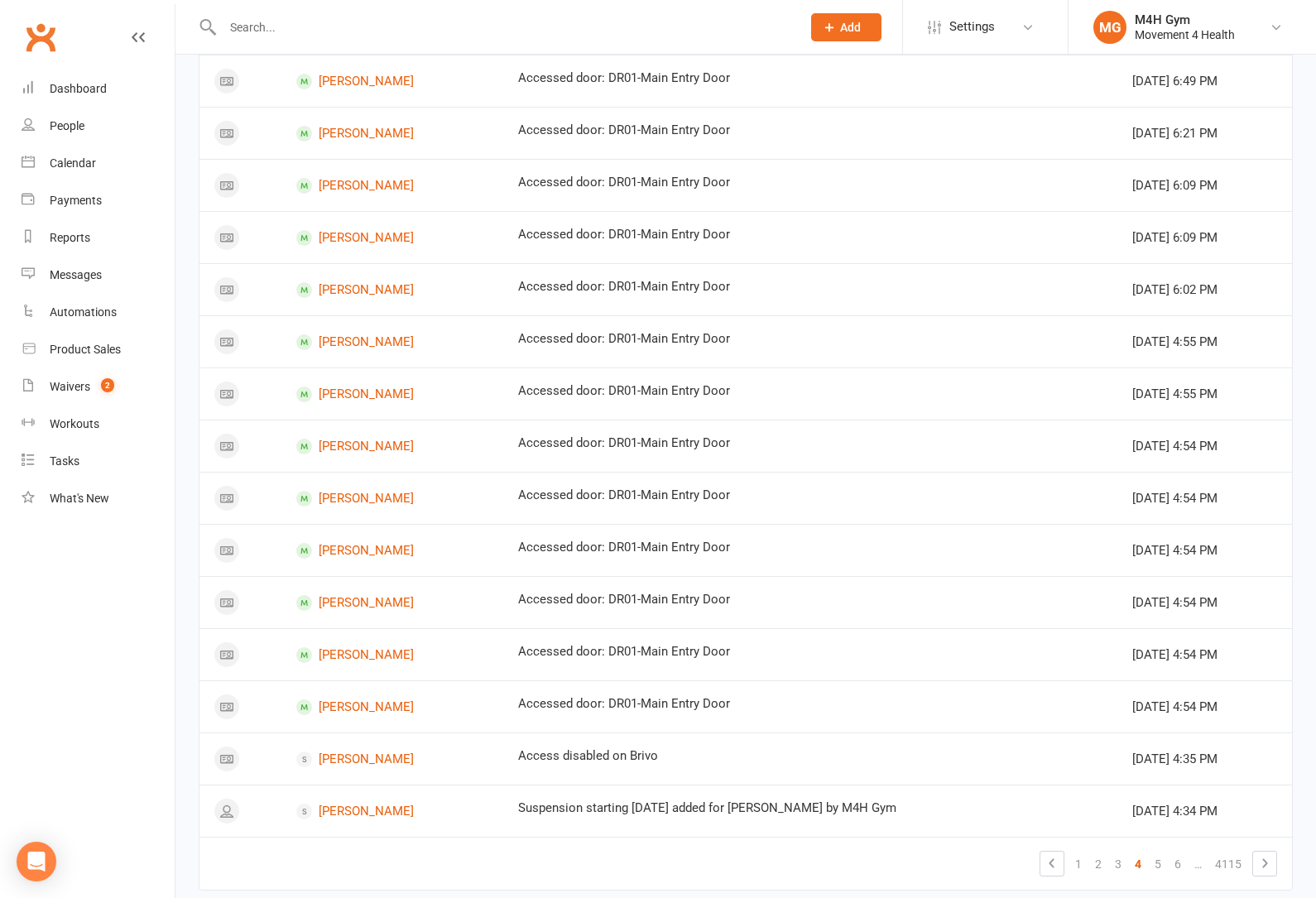
click at [1164, 862] on link "5" at bounding box center [1158, 863] width 20 height 23
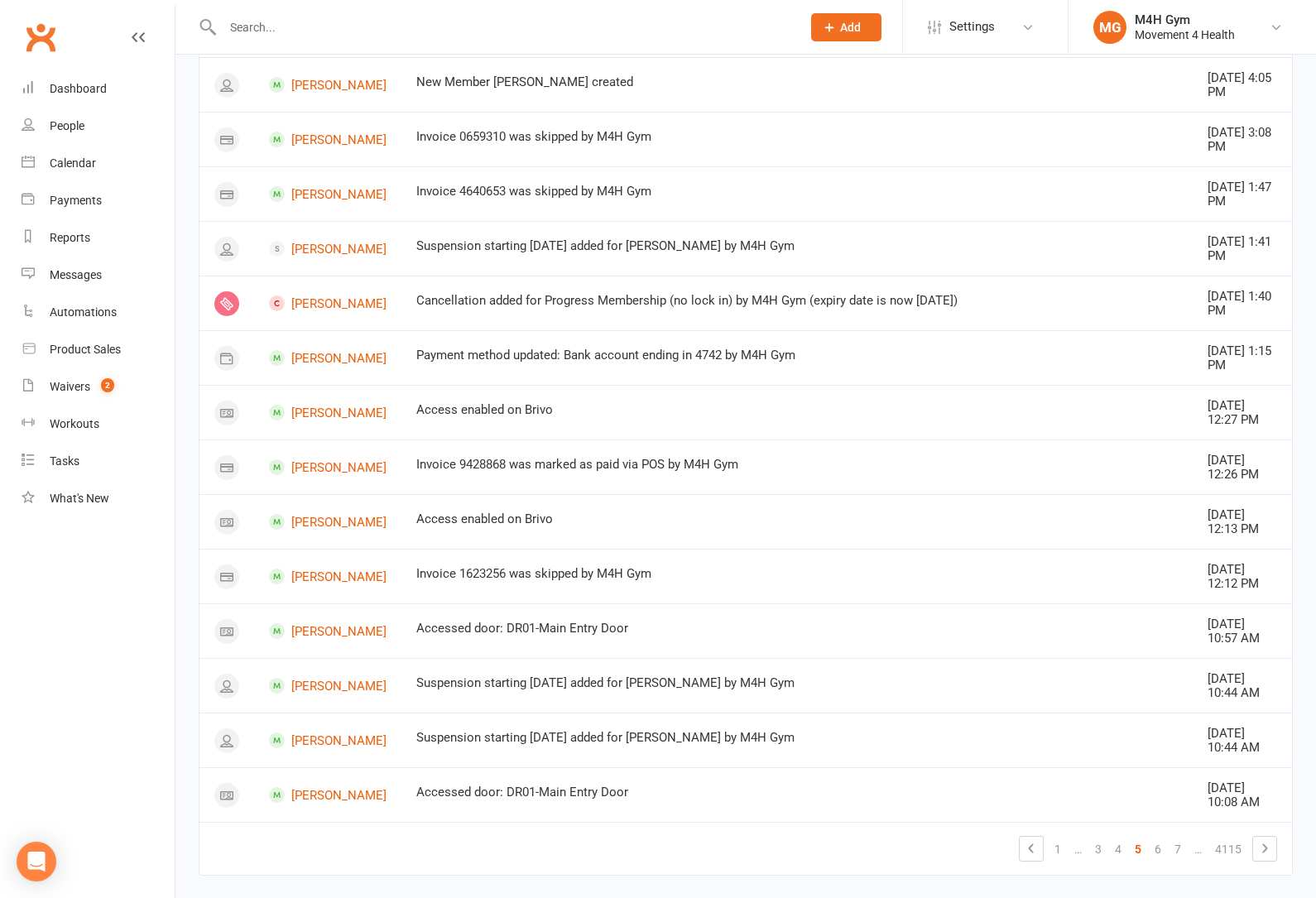
scroll to position [1147, 0]
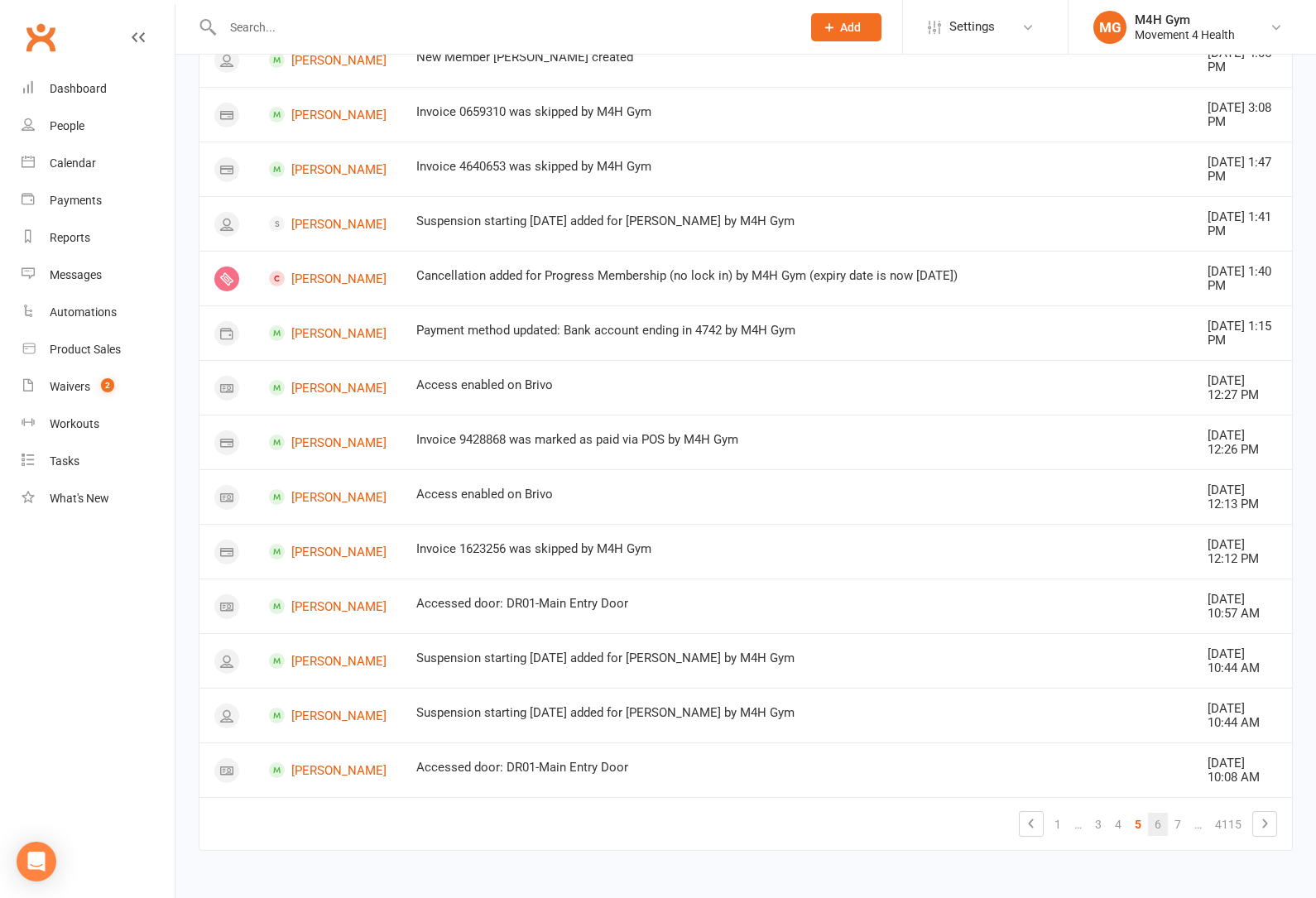
click at [1156, 836] on link "6" at bounding box center [1158, 824] width 20 height 23
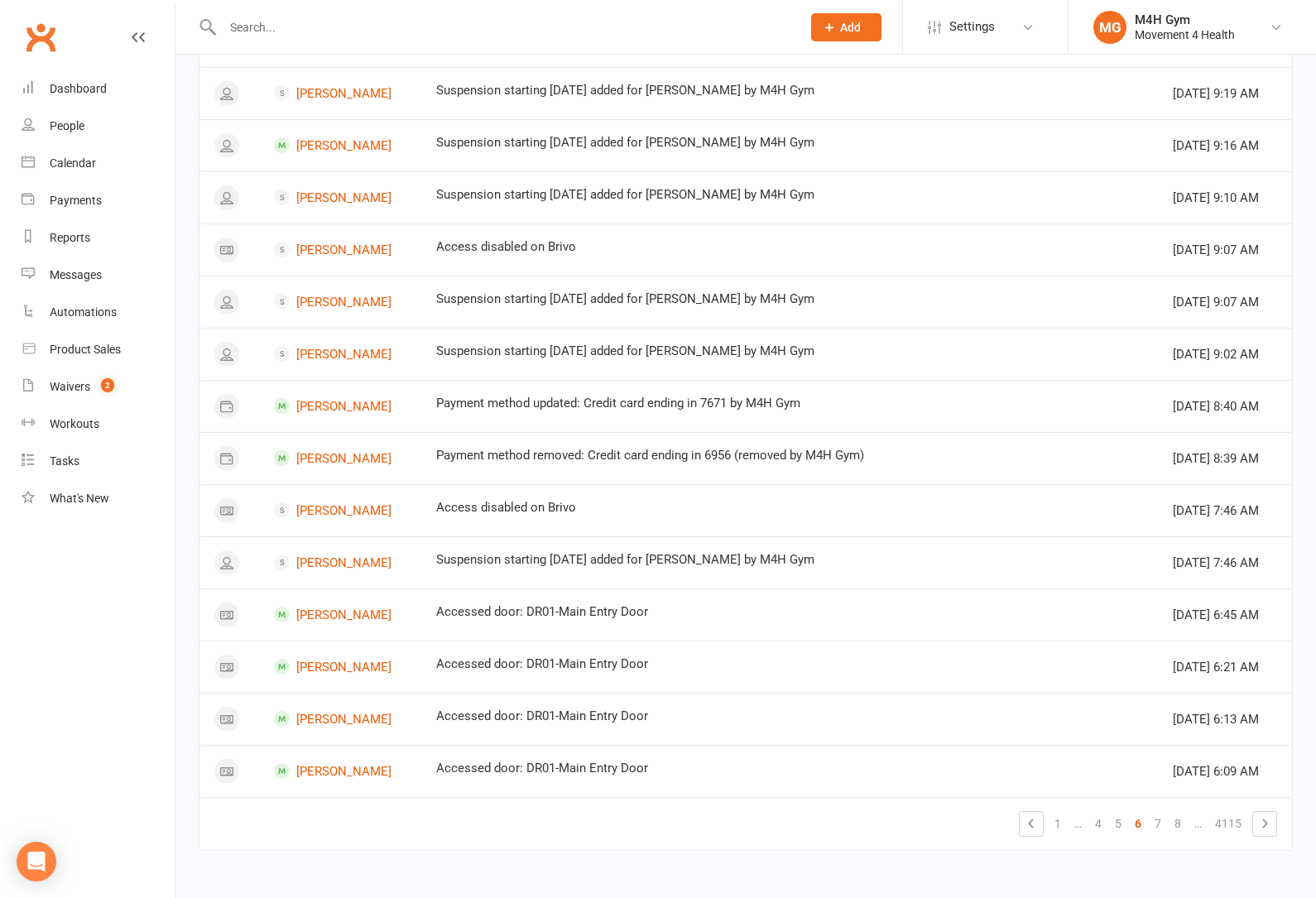
scroll to position [1004, 0]
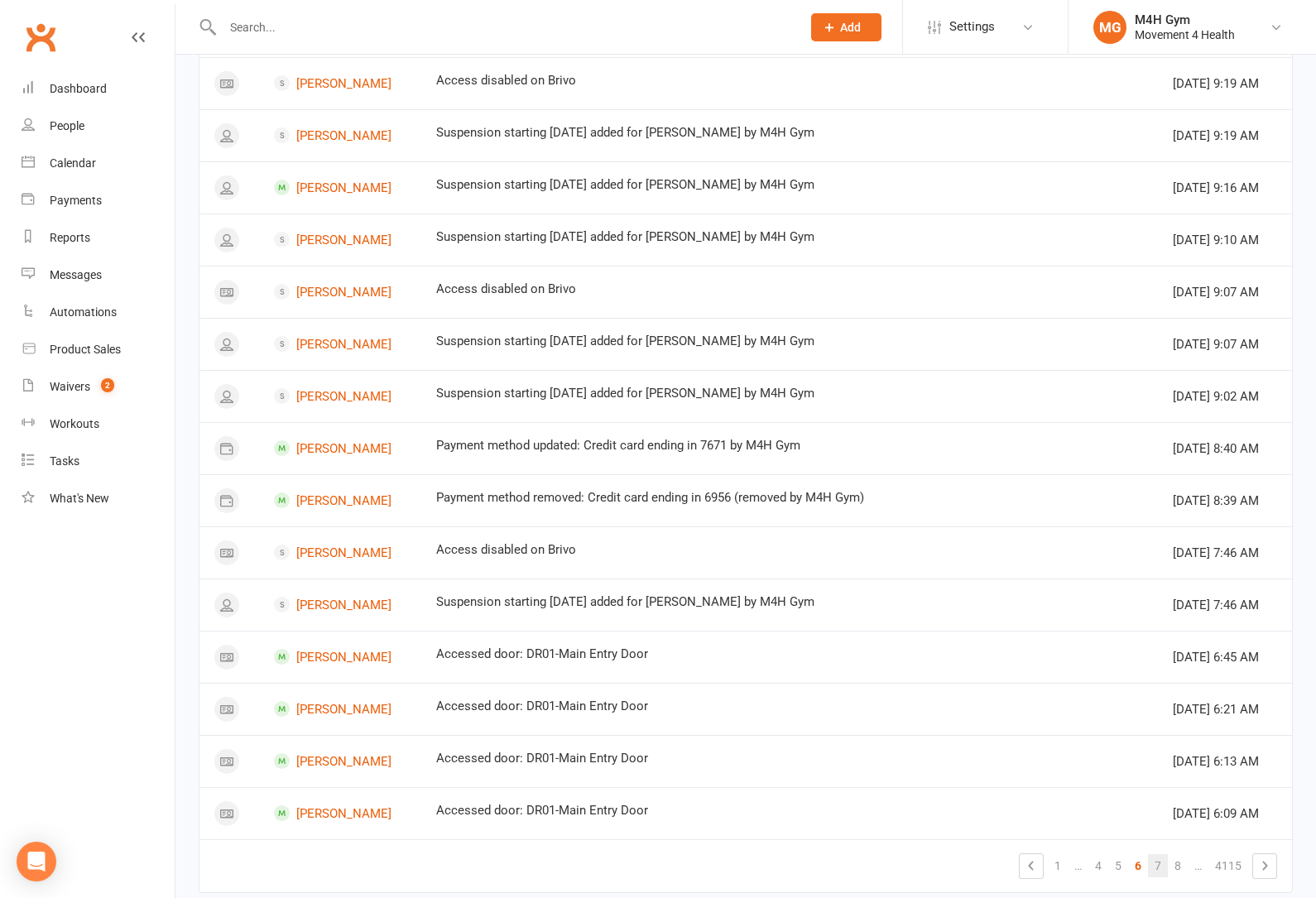
click at [1160, 859] on link "7" at bounding box center [1158, 865] width 20 height 23
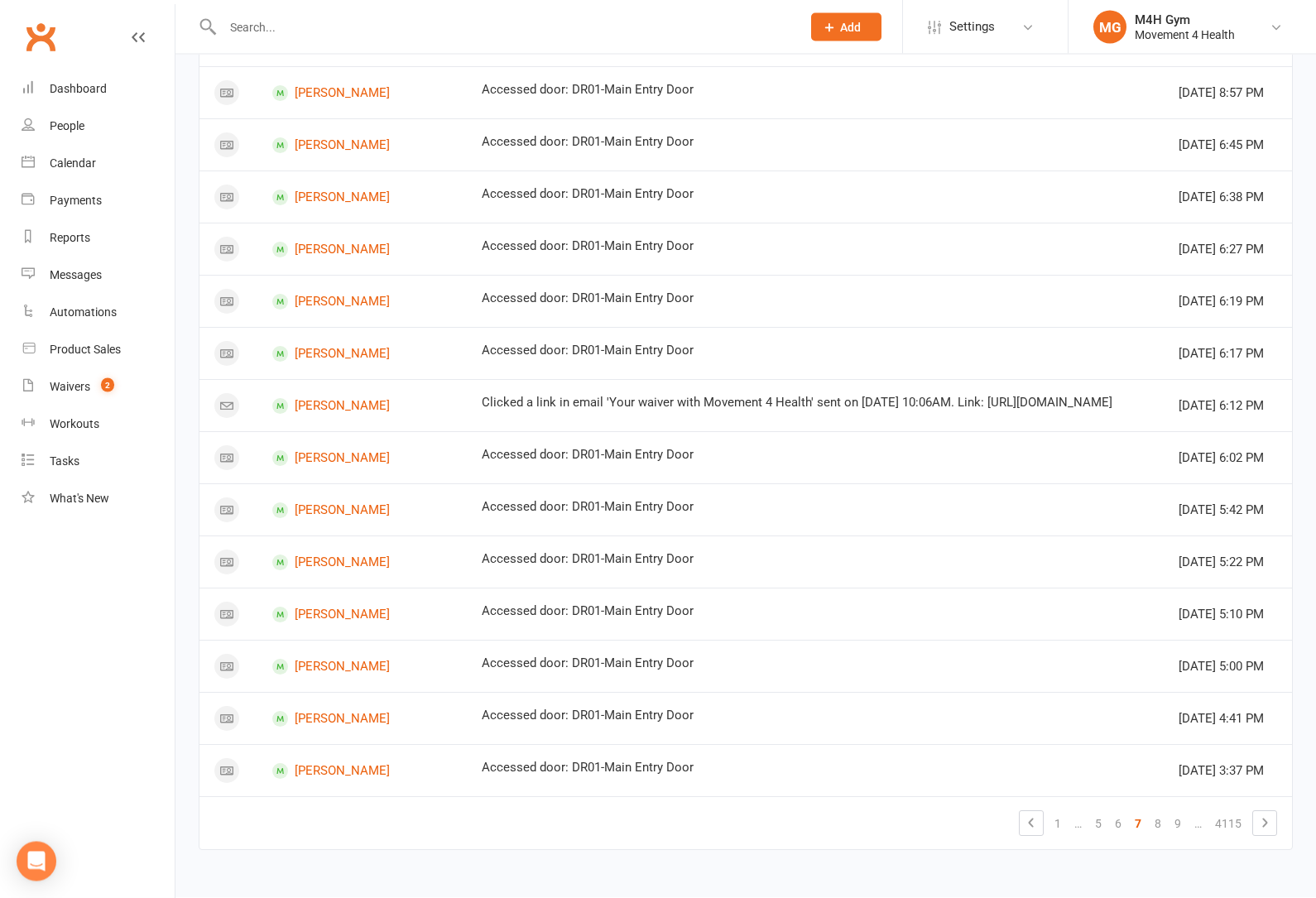
scroll to position [1040, 0]
click at [1175, 836] on link "9" at bounding box center [1178, 824] width 20 height 23
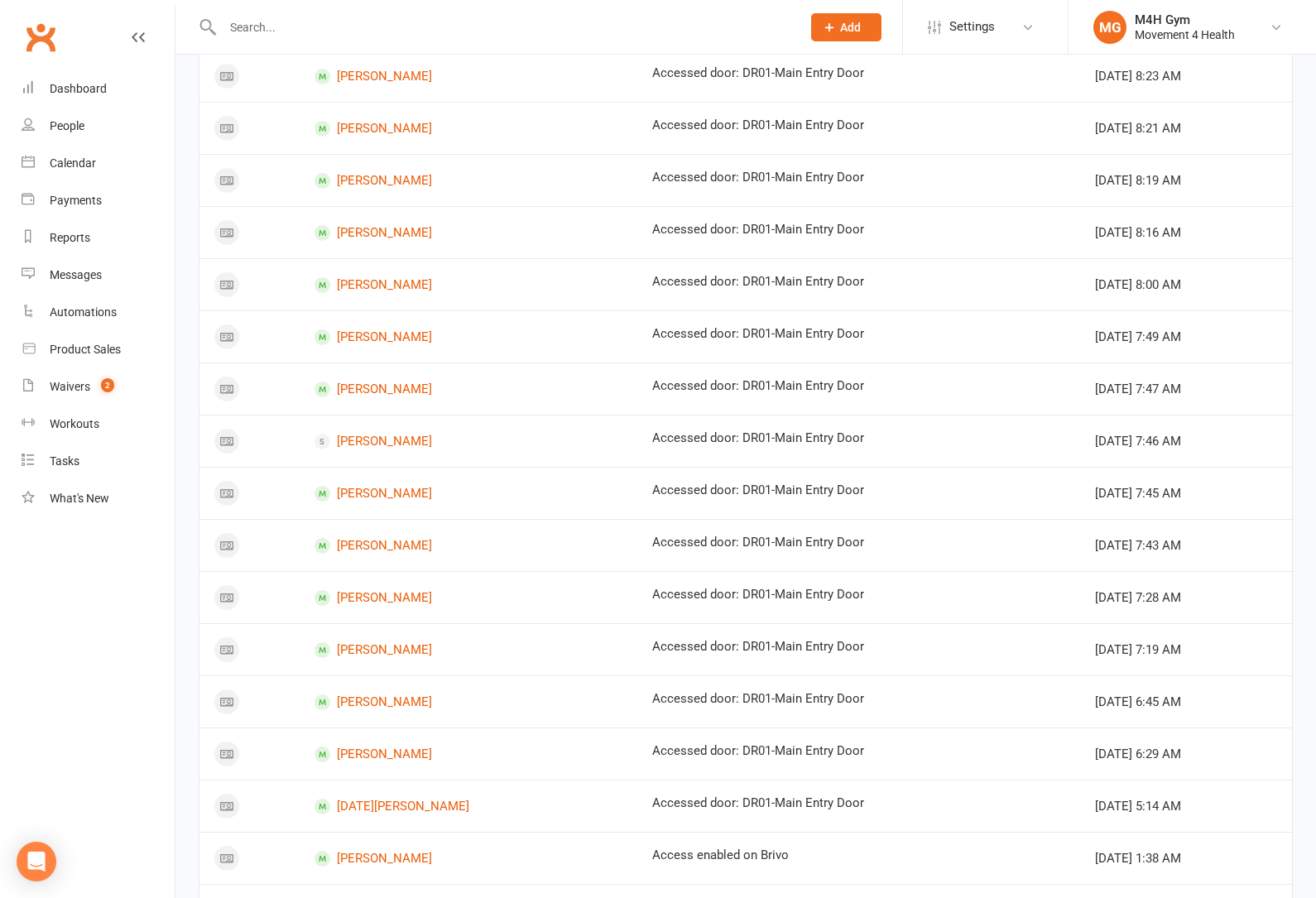
scroll to position [668, 0]
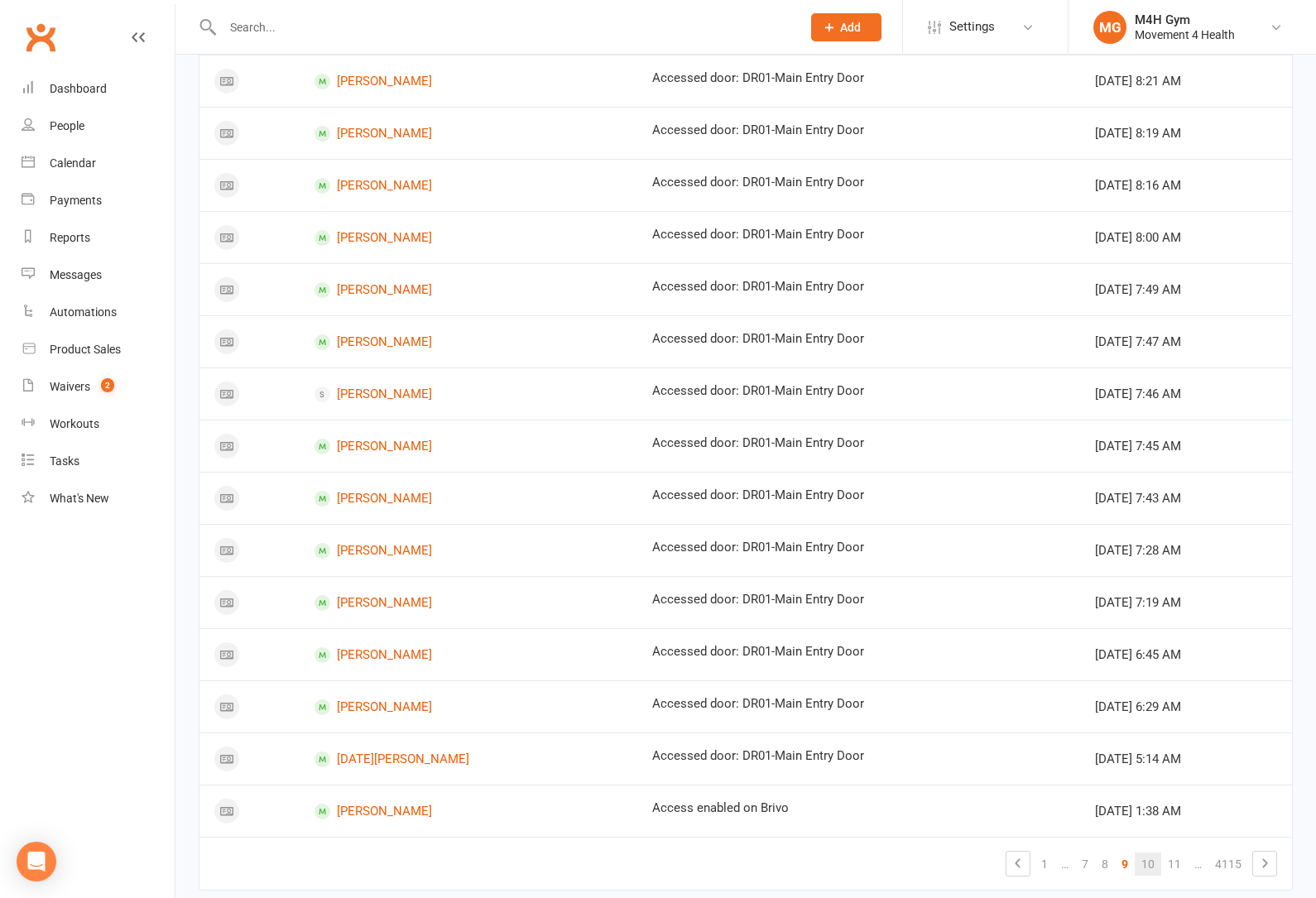
click at [1146, 859] on link "10" at bounding box center [1147, 863] width 27 height 23
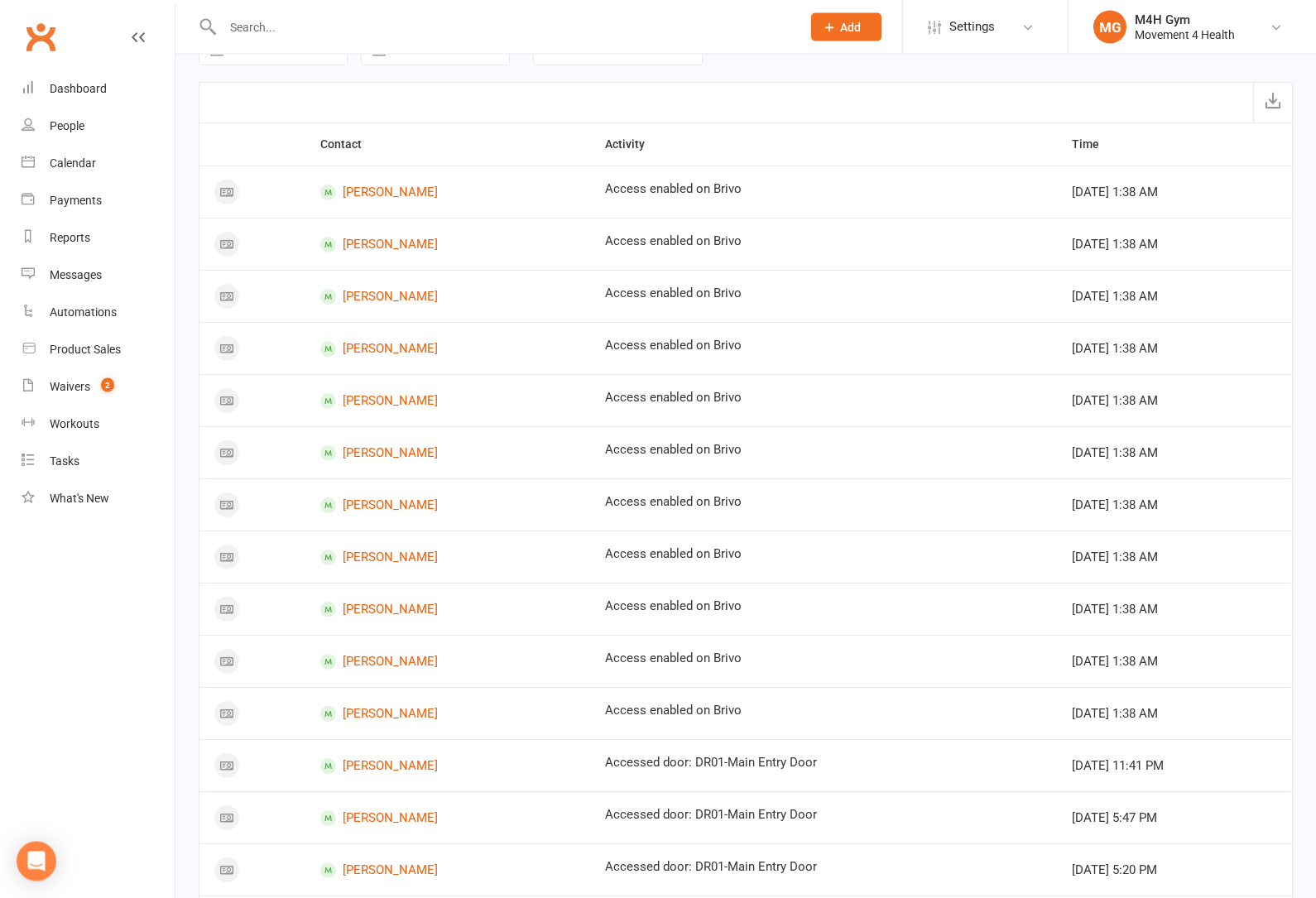
scroll to position [33, 0]
click at [369, 502] on link "[PERSON_NAME]" at bounding box center [448, 508] width 255 height 16
